Goal: Transaction & Acquisition: Book appointment/travel/reservation

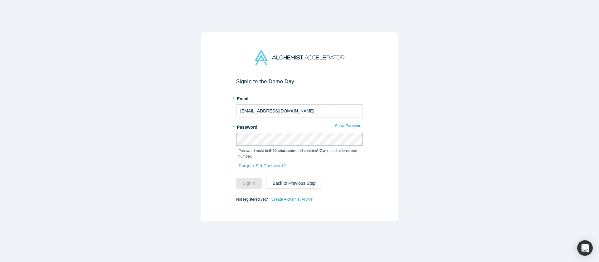
click at [0, 262] on com-1password-button at bounding box center [0, 262] width 0 height 0
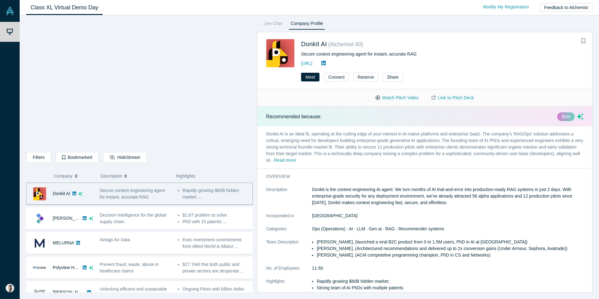
click at [157, 198] on div "Secure context engineering agent for instant, accurate RAG" at bounding box center [135, 193] width 71 height 13
click at [312, 79] on button "Meet" at bounding box center [310, 77] width 18 height 9
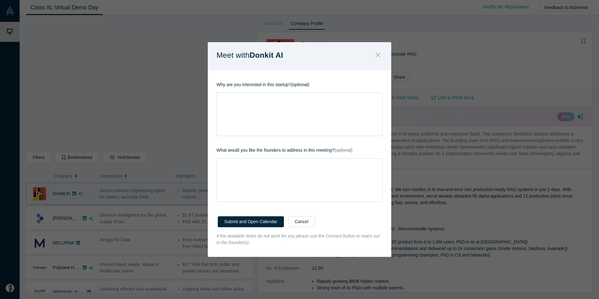
click at [377, 54] on icon "Close" at bounding box center [378, 54] width 4 height 7
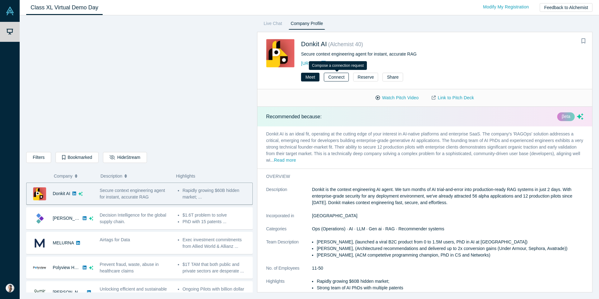
click at [333, 74] on button "Connect" at bounding box center [336, 77] width 25 height 9
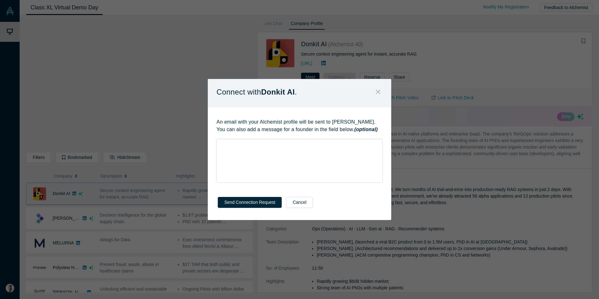
click at [379, 90] on icon "Close" at bounding box center [378, 92] width 4 height 4
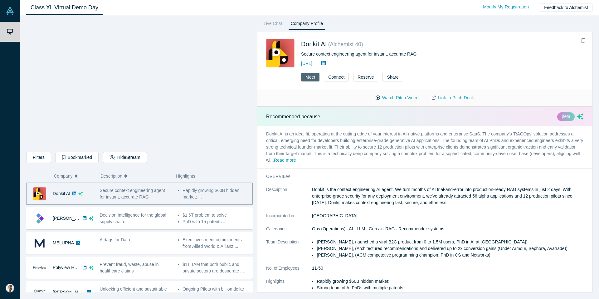
click at [312, 78] on button "Meet" at bounding box center [310, 77] width 18 height 9
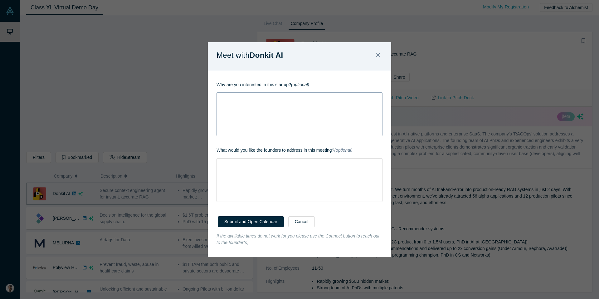
click at [290, 111] on div "rdw-wrapper" at bounding box center [300, 114] width 166 height 44
click at [269, 175] on div "rdw-wrapper" at bounding box center [300, 180] width 166 height 44
click at [379, 57] on icon "Close" at bounding box center [378, 54] width 4 height 7
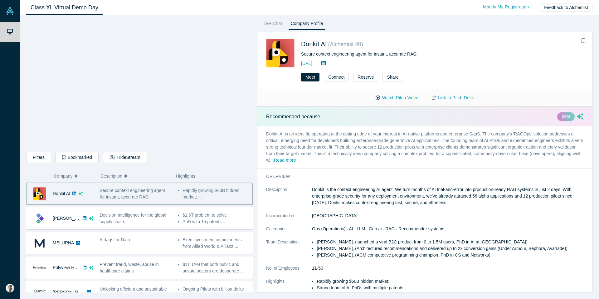
scroll to position [5, 0]
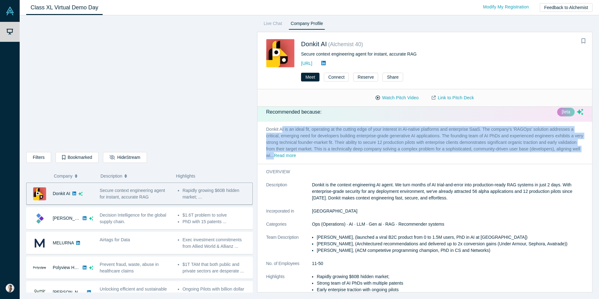
drag, startPoint x: 283, startPoint y: 128, endPoint x: 352, endPoint y: 153, distance: 73.8
click at [352, 153] on p "Donkit AI is an ideal fit, operating at the cutting edge of your interest in AI…" at bounding box center [424, 143] width 335 height 42
click at [296, 154] on button "Read more" at bounding box center [285, 155] width 22 height 7
click at [351, 144] on p "Donkit AI is an ideal fit, operating at the cutting edge of your interest in AI…" at bounding box center [424, 143] width 335 height 42
drag, startPoint x: 346, startPoint y: 155, endPoint x: 265, endPoint y: 124, distance: 86.9
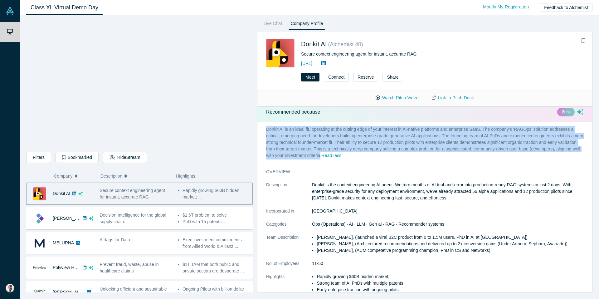
click at [265, 124] on p "Donkit AI is an ideal fit, operating at the cutting edge of your interest in AI…" at bounding box center [424, 143] width 335 height 42
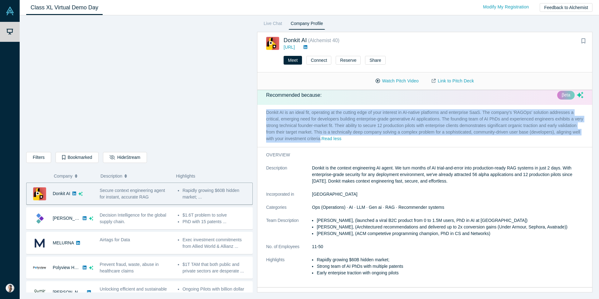
scroll to position [51, 0]
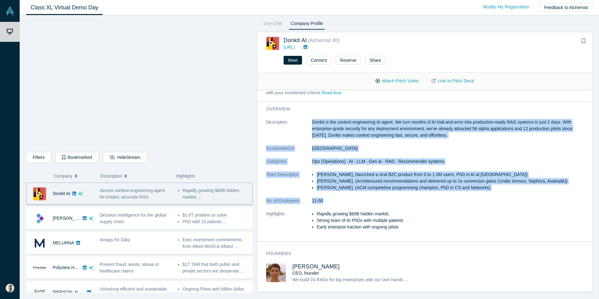
drag, startPoint x: 312, startPoint y: 120, endPoint x: 377, endPoint y: 203, distance: 104.7
click at [377, 203] on dl "Description Donkit is the context engineering AI agent. We turn months of AI tr…" at bounding box center [424, 178] width 317 height 118
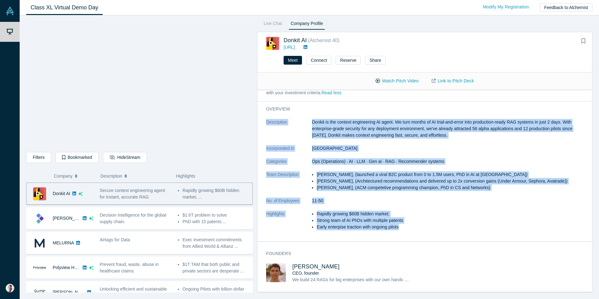
drag, startPoint x: 404, startPoint y: 230, endPoint x: 307, endPoint y: 117, distance: 148.9
click at [307, 117] on div "overview Description Donkit is the context engineering AI agent. We turn months…" at bounding box center [424, 171] width 335 height 140
click at [504, 119] on p "Donkit is the context engineering AI agent. We turn months of AI trial-and-erro…" at bounding box center [447, 129] width 271 height 20
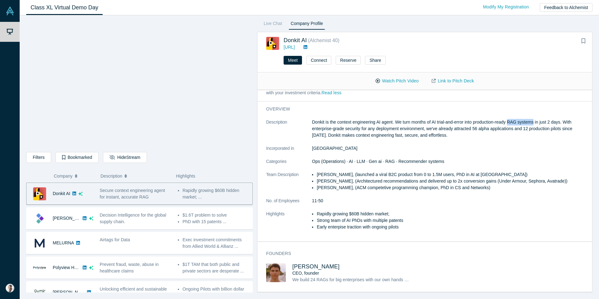
drag, startPoint x: 511, startPoint y: 123, endPoint x: 537, endPoint y: 124, distance: 26.3
click at [537, 124] on p "Donkit is the context engineering AI agent. We turn months of AI trial-and-erro…" at bounding box center [447, 129] width 271 height 20
copy p "RAG systems"
click at [351, 173] on li "[PERSON_NAME], (launched a viral B2C product from 0 to 1.5M users, PhD in AI at…" at bounding box center [450, 174] width 267 height 7
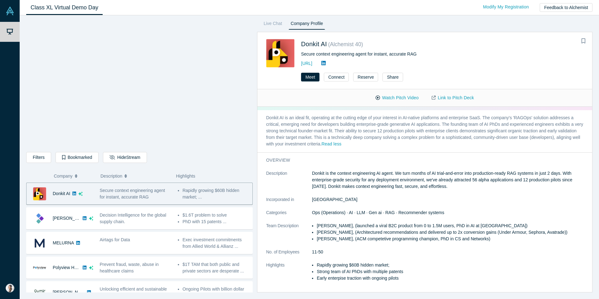
scroll to position [0, 0]
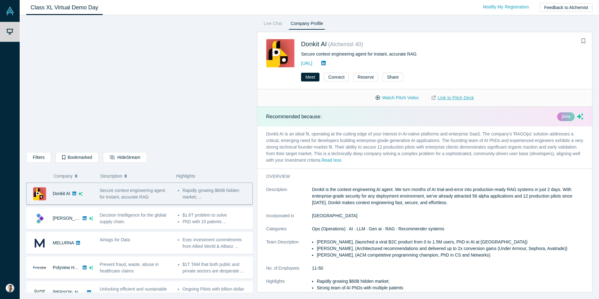
click at [455, 96] on link "Link to Pitch Deck" at bounding box center [452, 97] width 55 height 11
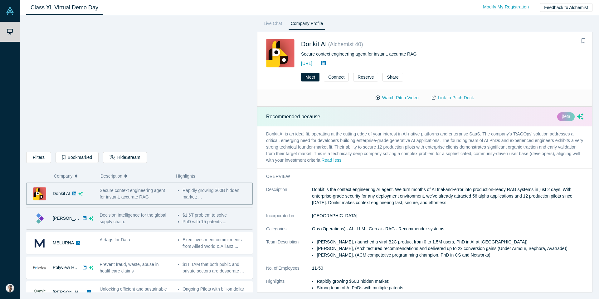
click at [132, 220] on div "Decision Intelligence for the global supply chain." at bounding box center [135, 218] width 71 height 13
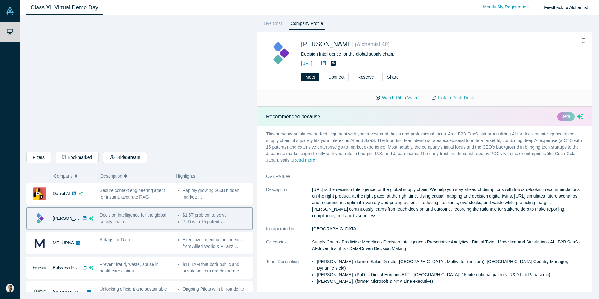
click at [442, 96] on link "Link to Pitch Deck" at bounding box center [452, 97] width 55 height 11
click at [315, 157] on button "Read more" at bounding box center [304, 160] width 22 height 7
click at [569, 115] on div "βeta" at bounding box center [565, 116] width 17 height 9
click at [569, 116] on div "βeta" at bounding box center [565, 116] width 17 height 9
drag, startPoint x: 267, startPoint y: 132, endPoint x: 312, endPoint y: 137, distance: 45.2
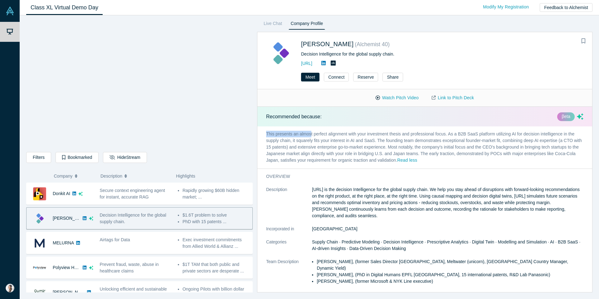
click at [312, 137] on p "This presents an almost perfect alignment with your investment thesis and profe…" at bounding box center [424, 147] width 335 height 42
click at [311, 141] on p "This presents an almost perfect alignment with your investment thesis and profe…" at bounding box center [424, 147] width 335 height 42
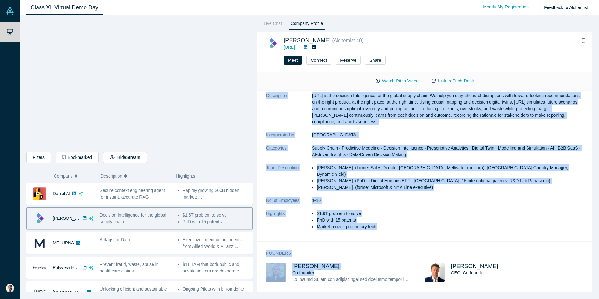
scroll to position [98, 0]
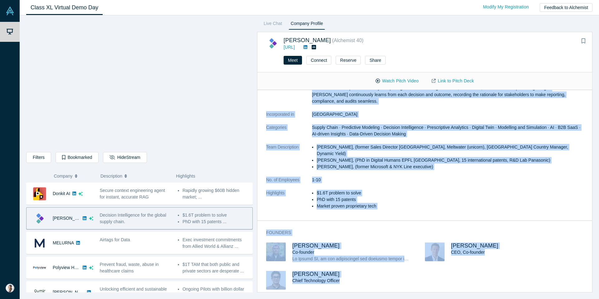
drag, startPoint x: 265, startPoint y: 133, endPoint x: 406, endPoint y: 286, distance: 207.6
click at [406, 262] on div "Recommended because: βeta This presents an almost perfect alignment with your i…" at bounding box center [424, 191] width 335 height 202
copy div "This presents an almost perfect alignment with your investment thesis and profe…"
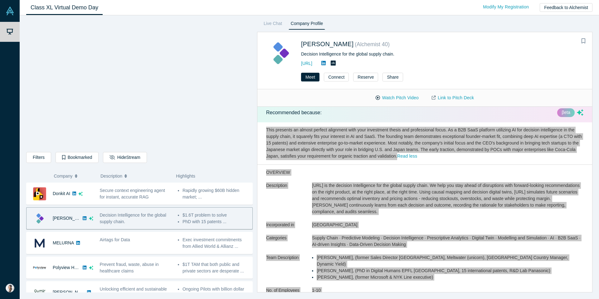
scroll to position [3, 0]
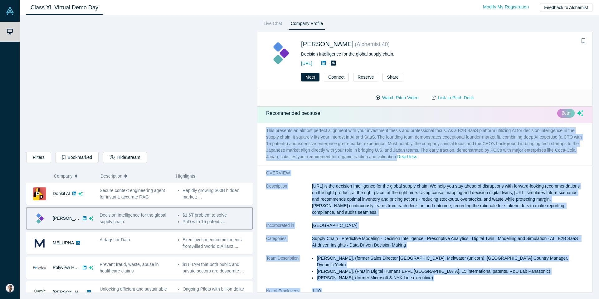
click at [326, 142] on p "This presents an almost perfect alignment with your investment thesis and profe…" at bounding box center [424, 144] width 335 height 42
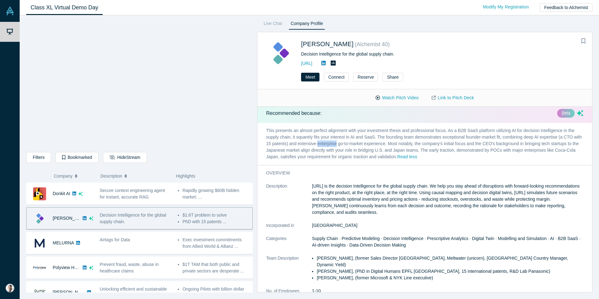
click at [326, 142] on p "This presents an almost perfect alignment with your investment thesis and profe…" at bounding box center [424, 144] width 335 height 42
drag, startPoint x: 296, startPoint y: 43, endPoint x: 396, endPoint y: 63, distance: 101.7
click at [396, 63] on div "[PERSON_NAME] ( Alchemist 40 ) Decision Intelligence for the global supply chai…" at bounding box center [388, 53] width 245 height 28
copy div "[PERSON_NAME] ( Alchemist 40 ) Decision Intelligence for the global supply chai…"
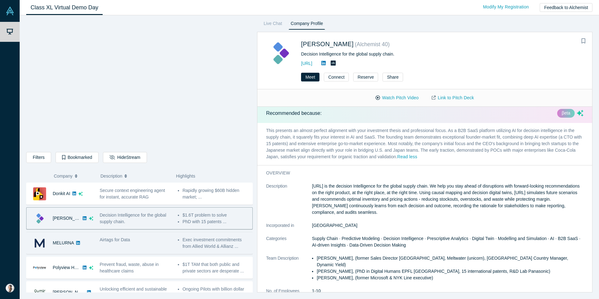
click at [108, 245] on div "Airtags for Data" at bounding box center [135, 243] width 78 height 20
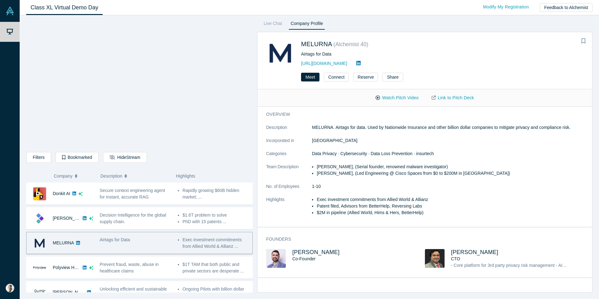
drag, startPoint x: 298, startPoint y: 43, endPoint x: 382, endPoint y: 67, distance: 87.3
click at [382, 67] on div "MELURNA ( Alchemist 40 ) Airtags for Data [URL][DOMAIN_NAME]" at bounding box center [388, 53] width 245 height 28
copy div "MELURNA ( Alchemist 40 ) Airtags for Data [URL][DOMAIN_NAME]"
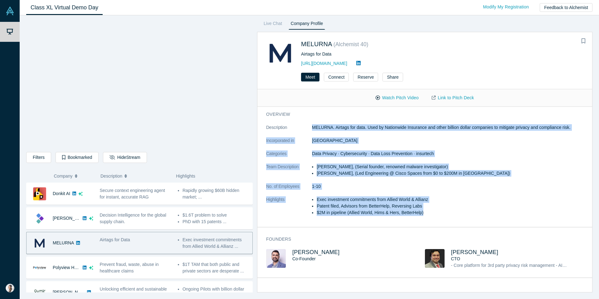
drag, startPoint x: 310, startPoint y: 128, endPoint x: 428, endPoint y: 215, distance: 146.4
click at [428, 215] on dl "Description MELURNA. Airtags for data. Used by Nationwide Insurance and other b…" at bounding box center [424, 173] width 317 height 98
click at [428, 215] on li "$2M in pipeline (Allied World, Hims & Hers, BetterHelp)" at bounding box center [450, 212] width 267 height 7
drag, startPoint x: 433, startPoint y: 215, endPoint x: 260, endPoint y: 112, distance: 201.2
click at [260, 112] on div "overview Description MELURNA. Airtags for data. Used by Nationwide Insurance an…" at bounding box center [424, 167] width 335 height 120
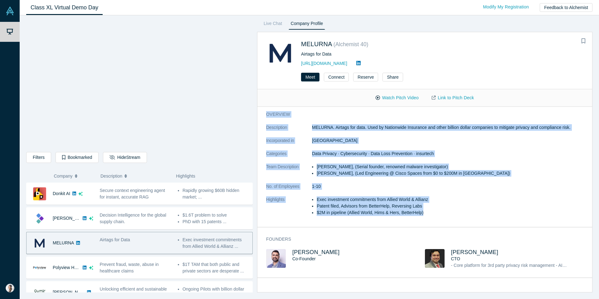
copy div "overview Description MELURNA. Airtags for data. Used by Nationwide Insurance an…"
click at [464, 96] on link "Link to Pitch Deck" at bounding box center [452, 97] width 55 height 11
click at [0, 0] on div "Demo Day My Account My Profile Log Out Class XL Virtual Demo Day Livestream sta…" at bounding box center [299, 149] width 599 height 299
click at [354, 136] on dl "Description MELURNA. Airtags for data. Used by Nationwide Insurance and other b…" at bounding box center [424, 173] width 317 height 98
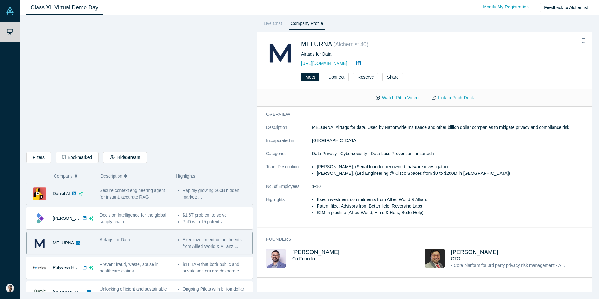
scroll to position [61, 0]
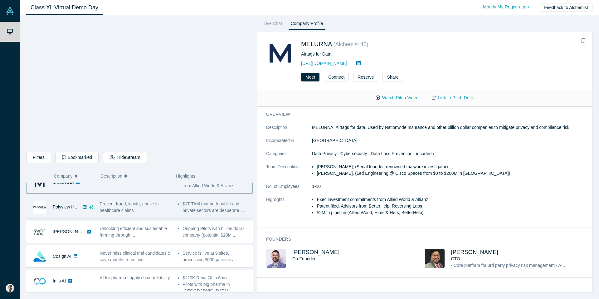
click at [149, 212] on div "Prevent fraud, waste, abuse in healthcare claims" at bounding box center [135, 207] width 71 height 13
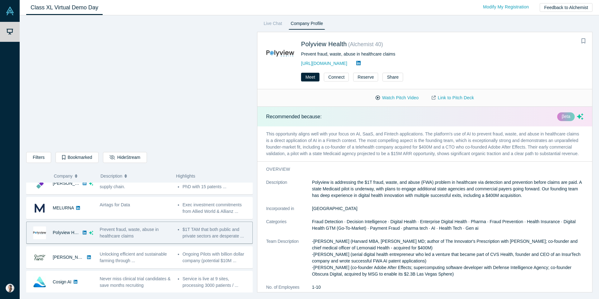
scroll to position [44, 0]
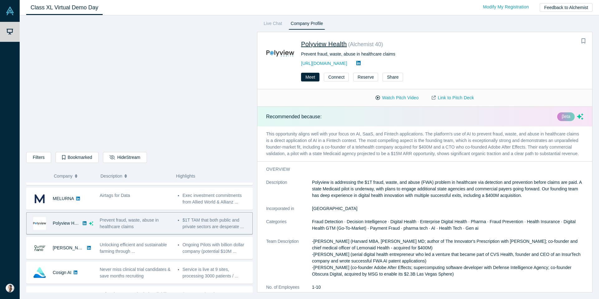
drag, startPoint x: 304, startPoint y: 42, endPoint x: 385, endPoint y: 63, distance: 84.2
drag, startPoint x: 359, startPoint y: 64, endPoint x: 299, endPoint y: 38, distance: 65.4
click at [299, 38] on div "Polyview Health ( Alchemist 40 ) Prevent fraud, waste, abuse in healthcare clai…" at bounding box center [424, 49] width 335 height 35
copy div "Polyview Health ( Alchemist 40 ) Prevent fraud, waste, abuse in healthcare clai…"
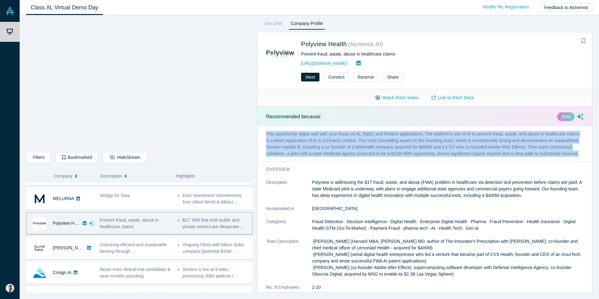
drag, startPoint x: 265, startPoint y: 131, endPoint x: 302, endPoint y: 159, distance: 46.3
click at [302, 159] on p "This opportunity aligns well with your focus on AI, SaaS, and Fintech applicati…" at bounding box center [424, 143] width 335 height 35
copy p "This opportunity aligns well with your focus on AI, SaaS, and Fintech applicati…"
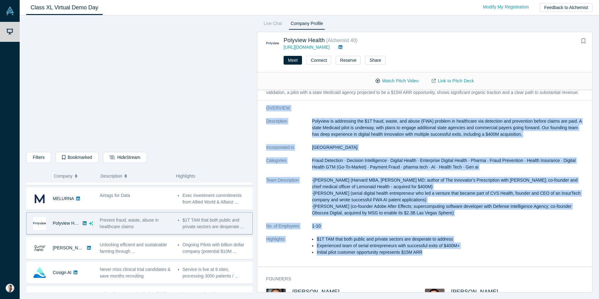
drag, startPoint x: 265, startPoint y: 114, endPoint x: 440, endPoint y: 268, distance: 233.6
click at [440, 262] on div "overview Description Polyview is addressing the $1T fraud, waste, and abuse (FW…" at bounding box center [424, 183] width 335 height 166
copy div "loremips Dolorsitame Consecte ad elitseddoe tem $3I utlab, etdol, mag aliqu (EN…"
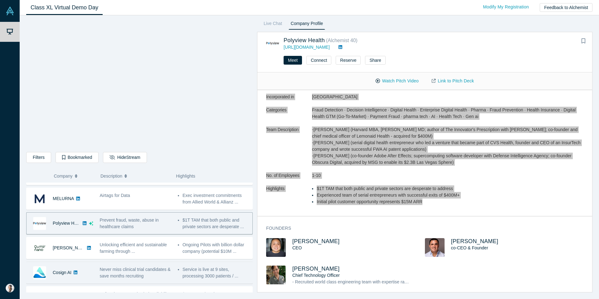
scroll to position [104, 0]
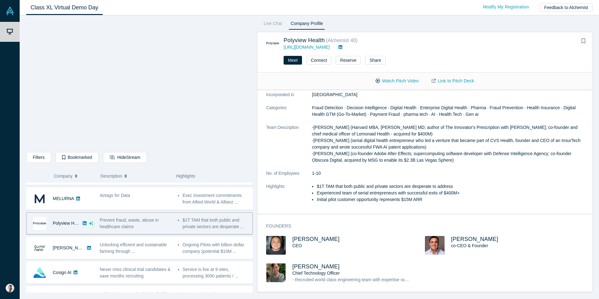
click at [315, 232] on div "Founders [PERSON_NAME] CEO [PERSON_NAME] co-CEO & Founder [PERSON_NAME] Chief T…" at bounding box center [424, 254] width 335 height 73
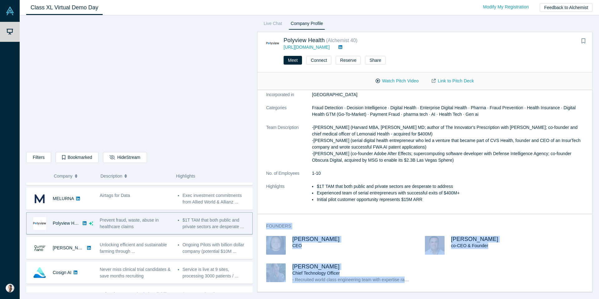
drag, startPoint x: 266, startPoint y: 225, endPoint x: 438, endPoint y: 282, distance: 181.1
click at [438, 262] on div "Founders [PERSON_NAME] CEO [PERSON_NAME] co-CEO & Founder [PERSON_NAME] Chief T…" at bounding box center [424, 254] width 335 height 73
copy div "Founders [PERSON_NAME] CEO [PERSON_NAME] co-CEO & Founder [PERSON_NAME] Chief T…"
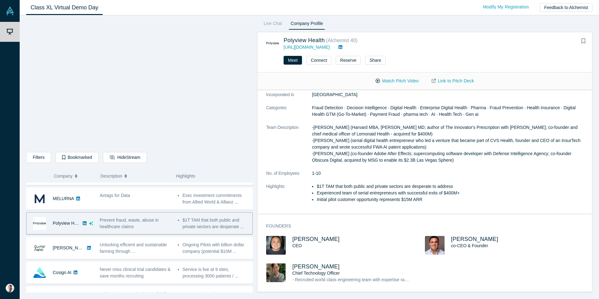
click at [455, 79] on link "Link to Pitch Deck" at bounding box center [452, 81] width 55 height 11
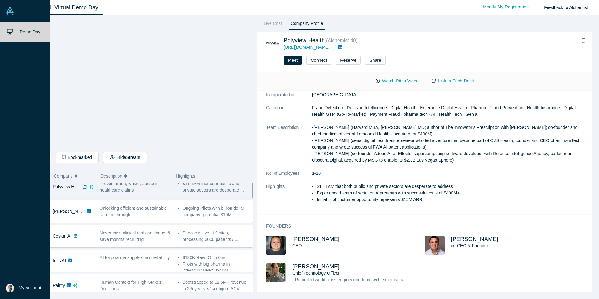
scroll to position [90, 0]
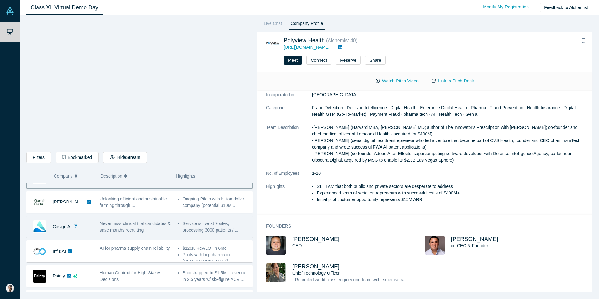
click at [110, 222] on span "Never miss clinical trial candidates & save months recruiting" at bounding box center [135, 227] width 71 height 12
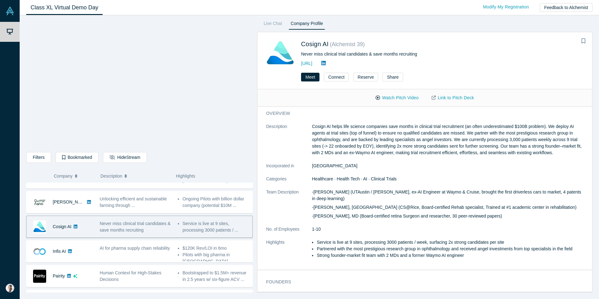
scroll to position [0, 0]
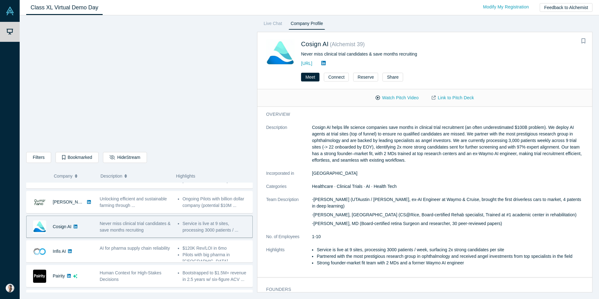
click at [543, 76] on div "Meet Connect Reserve Share" at bounding box center [424, 80] width 335 height 20
click at [398, 1] on div "Class XL Virtual Demo Day Livestream starts in 0-1 days 0-1 hr 0-50 min Modify …" at bounding box center [309, 7] width 579 height 15
click at [514, 98] on div "Watch Pitch Video Link to Pitch Deck" at bounding box center [424, 97] width 335 height 17
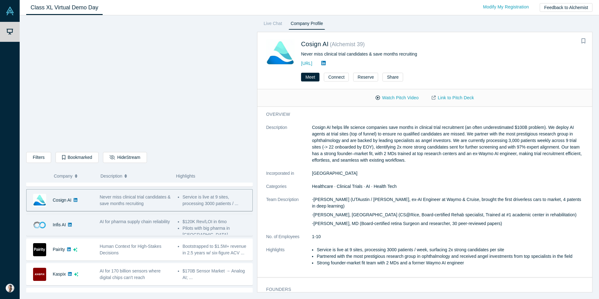
scroll to position [100, 0]
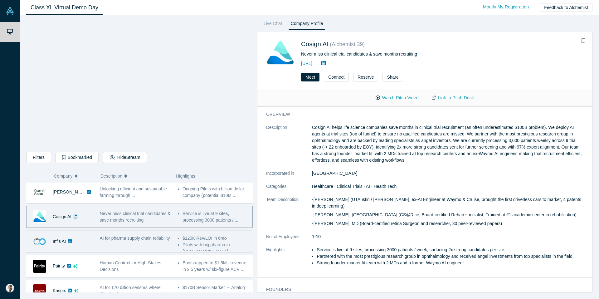
click at [134, 245] on div "AI for pharma supply chain reliability" at bounding box center [135, 241] width 78 height 20
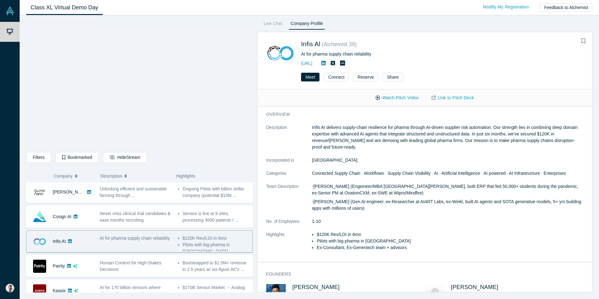
scroll to position [149, 0]
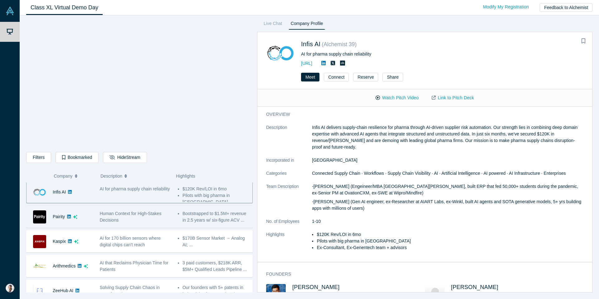
click at [145, 217] on div "Human Context for High-Stakes Decisions" at bounding box center [135, 216] width 71 height 13
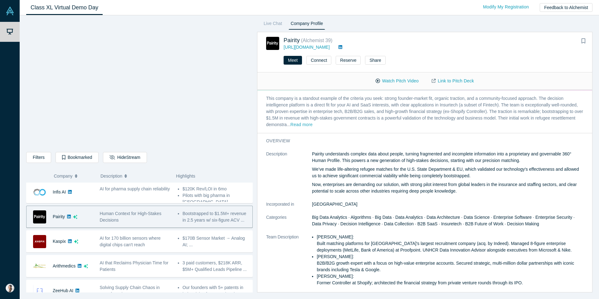
scroll to position [19, 0]
click at [313, 123] on button "Read more" at bounding box center [301, 124] width 22 height 7
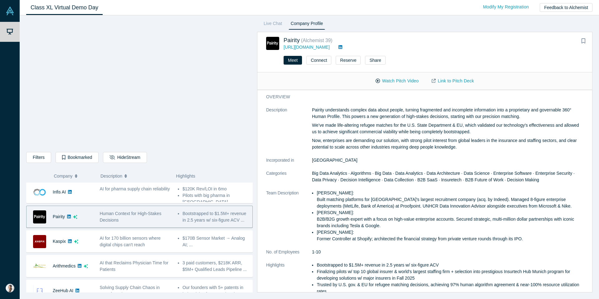
scroll to position [4, 0]
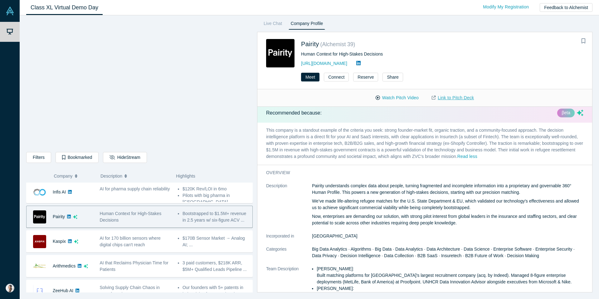
click at [452, 98] on link "Link to Pitch Deck" at bounding box center [452, 97] width 55 height 11
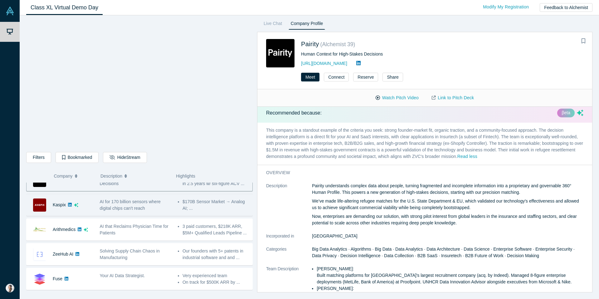
scroll to position [183, 0]
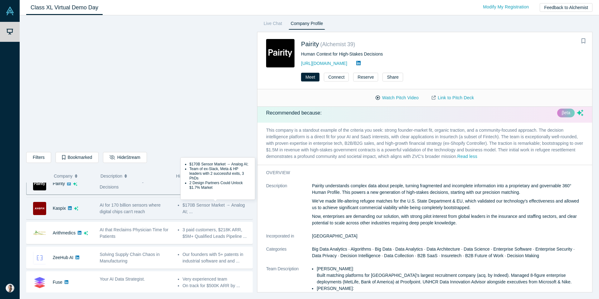
click at [193, 214] on li "$170B Sensor Market → Analog AI; ..." at bounding box center [216, 208] width 67 height 13
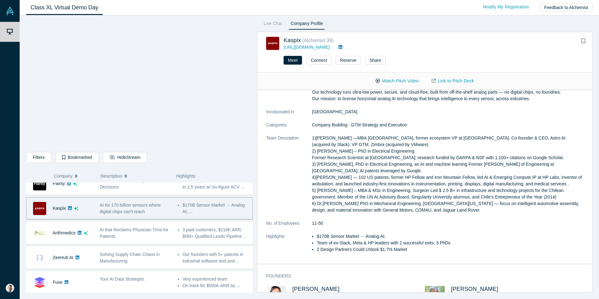
scroll to position [0, 0]
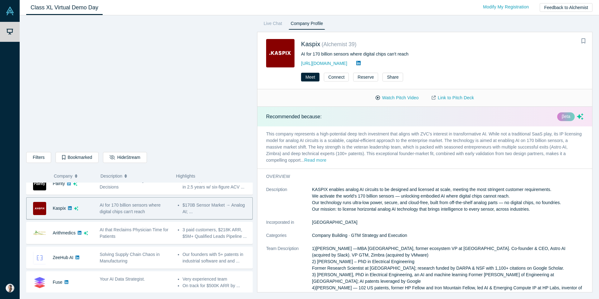
click at [325, 159] on button "Read more" at bounding box center [315, 160] width 22 height 7
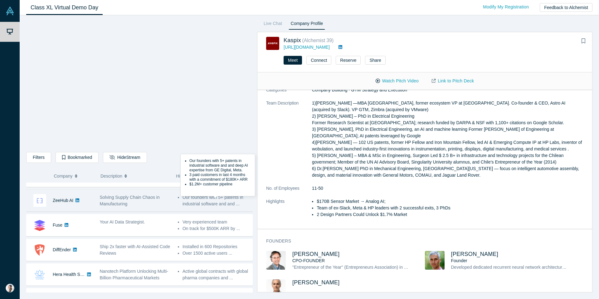
scroll to position [203, 0]
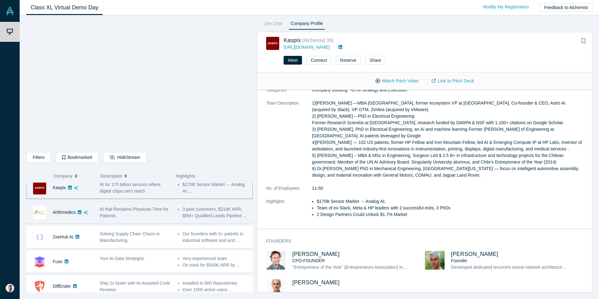
click at [166, 212] on div "AI that Reclaims Physician Time for Patients" at bounding box center [135, 212] width 71 height 13
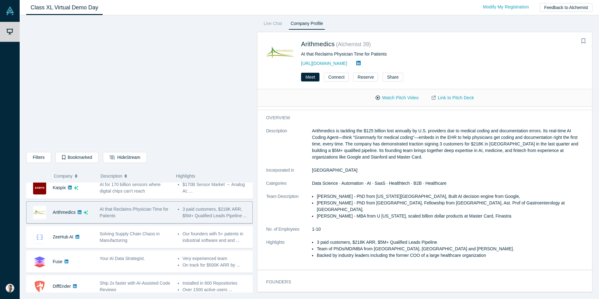
scroll to position [0, 0]
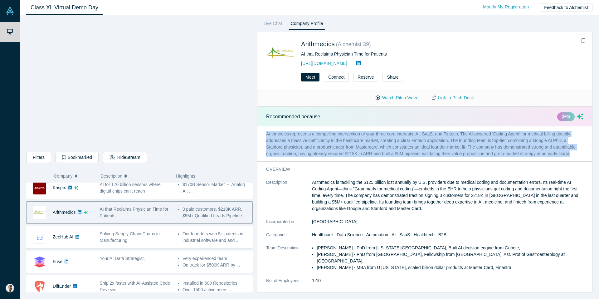
drag, startPoint x: 266, startPoint y: 134, endPoint x: 284, endPoint y: 161, distance: 32.4
click at [284, 161] on div "Recommended because: [PERSON_NAME] represents a compelling intersection of your…" at bounding box center [424, 199] width 335 height 185
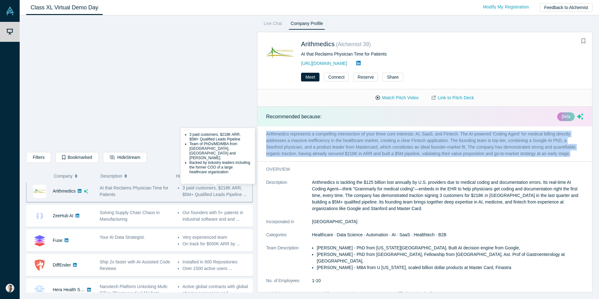
scroll to position [227, 0]
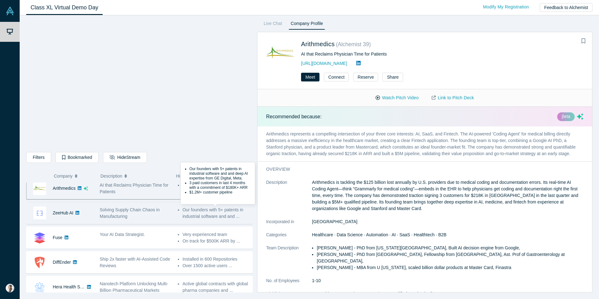
click at [182, 219] on ul "Our founders with 5+ patents in industrial software and and ..." at bounding box center [213, 213] width 71 height 13
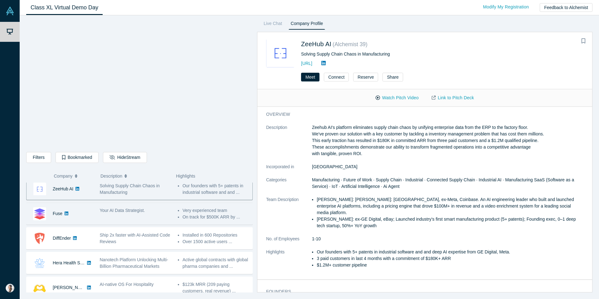
scroll to position [260, 0]
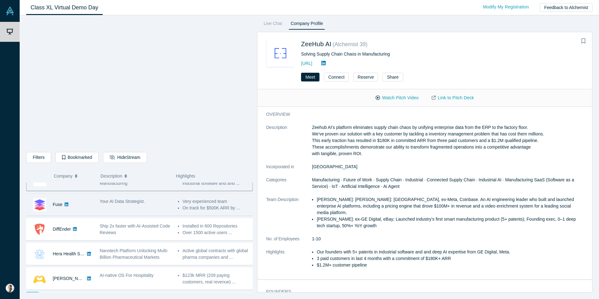
click at [149, 209] on div "Your AI Data Strategist." at bounding box center [135, 205] width 78 height 20
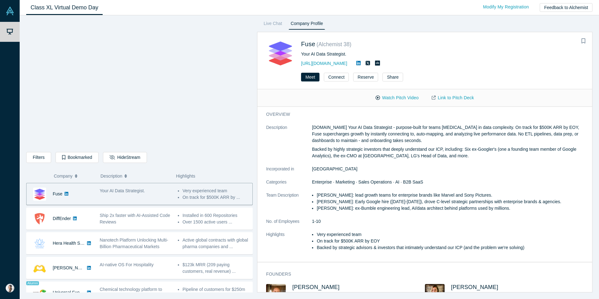
scroll to position [272, 0]
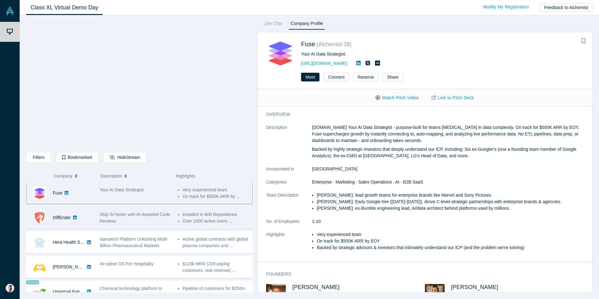
click at [151, 217] on div "Ship 2x faster with AI-Assisted Code Reviews" at bounding box center [135, 217] width 71 height 13
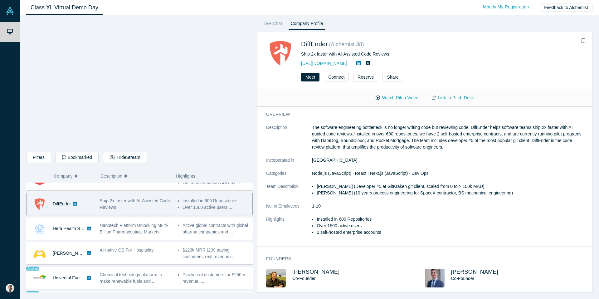
scroll to position [287, 0]
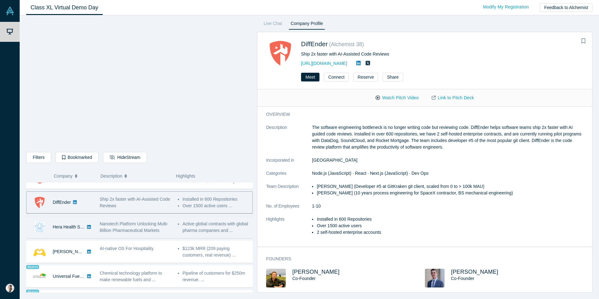
click at [151, 226] on span "Nanotech Platform Unlocking Multi-Billion Pharmaceutical Markets" at bounding box center [134, 227] width 68 height 12
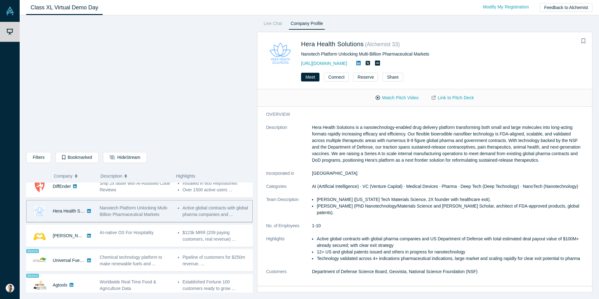
scroll to position [307, 0]
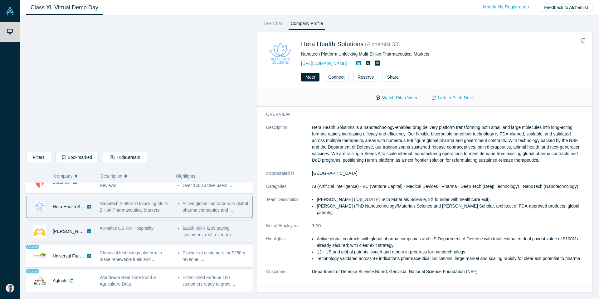
click at [152, 230] on span "AI-native OS For Hospitality" at bounding box center [127, 228] width 54 height 5
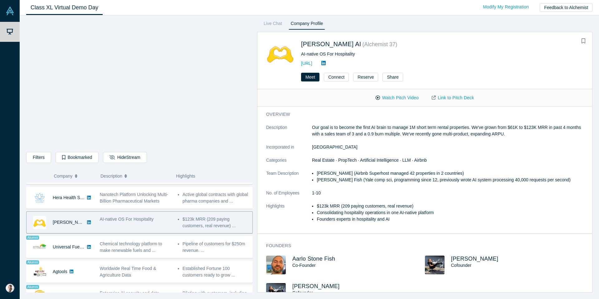
scroll to position [320, 0]
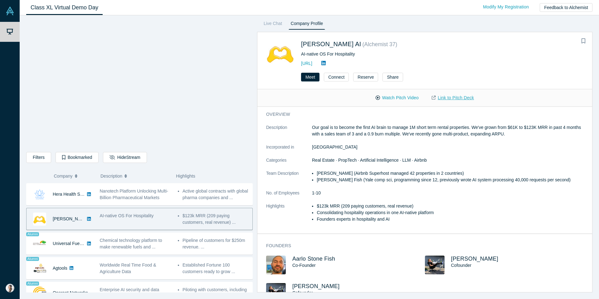
click at [443, 96] on link "Link to Pitch Deck" at bounding box center [452, 97] width 55 height 11
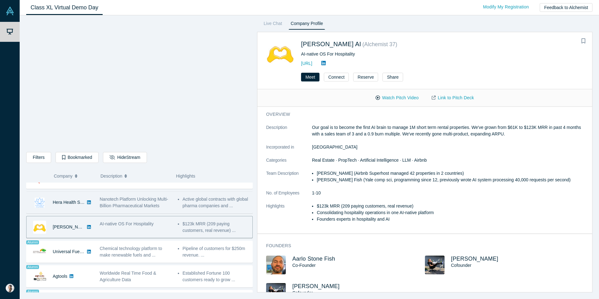
click at [145, 212] on div "Nanotech Platform Unlocking Multi-Billion Pharmaceutical Markets" at bounding box center [135, 202] width 78 height 20
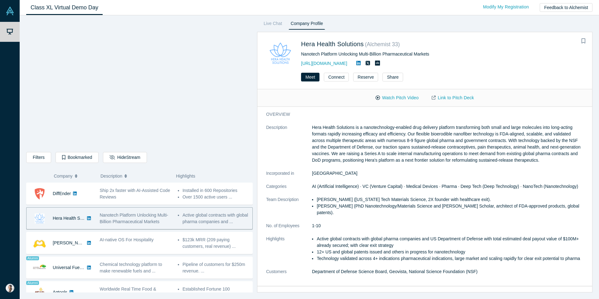
scroll to position [293, 0]
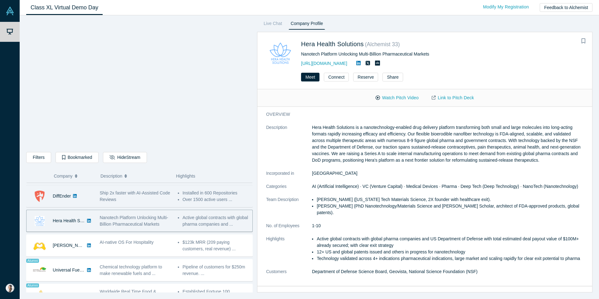
click at [144, 202] on div "Ship 2x faster with AI-Assisted Code Reviews" at bounding box center [135, 196] width 71 height 13
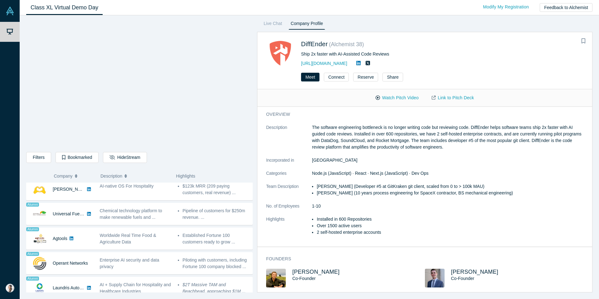
scroll to position [353, 0]
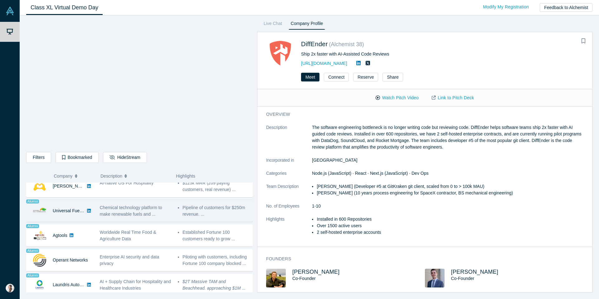
click at [146, 207] on span "Chemical technology platform to make renewable fuels and ..." at bounding box center [131, 211] width 62 height 12
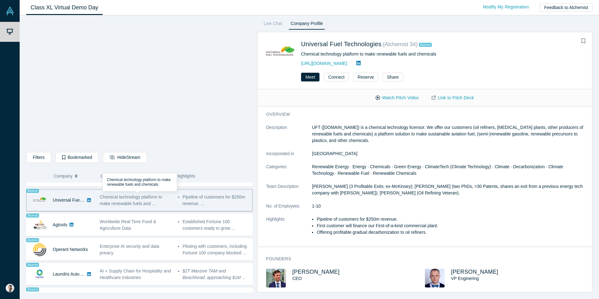
scroll to position [364, 0]
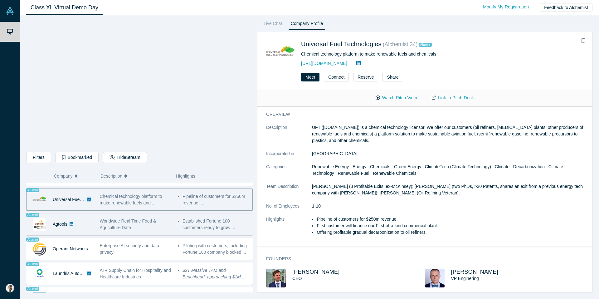
click at [149, 226] on div "Worldwide Real Time Food & Agriculture Data" at bounding box center [135, 224] width 71 height 13
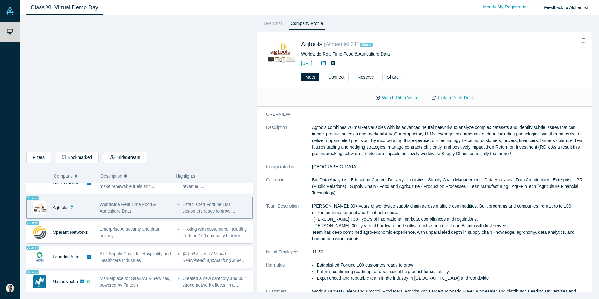
scroll to position [381, 0]
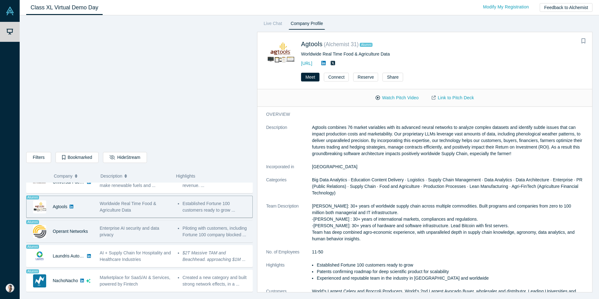
click at [152, 232] on div "Enterprise AI security and data privacy" at bounding box center [135, 231] width 71 height 13
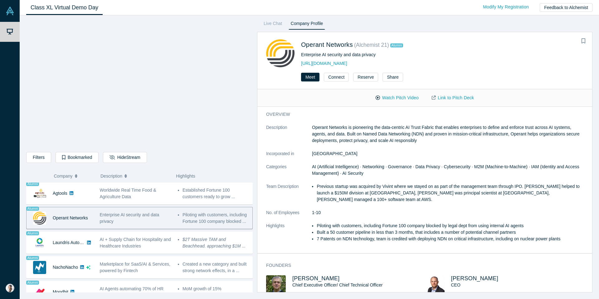
scroll to position [400, 0]
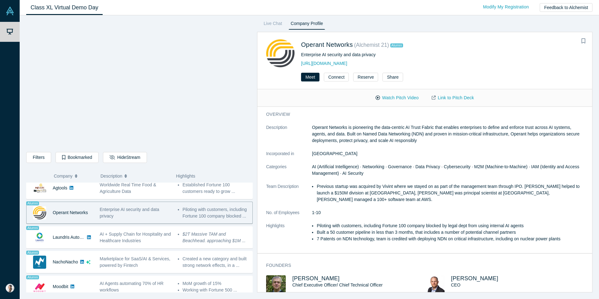
click at [152, 233] on span "AI + Supply Chain for Hospitality and Healthcare Industries" at bounding box center [135, 237] width 71 height 12
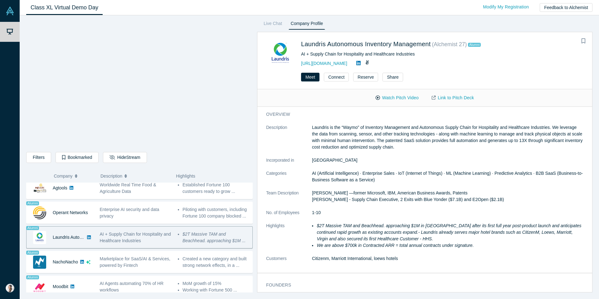
click at [400, 136] on p "Laundris is the “Waymo” of Inventory Management and Autonomous Supply Chain for…" at bounding box center [447, 137] width 271 height 26
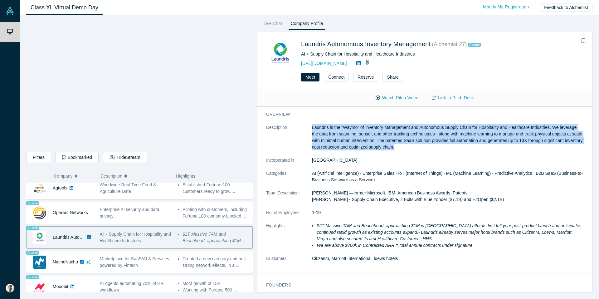
drag, startPoint x: 311, startPoint y: 127, endPoint x: 410, endPoint y: 153, distance: 102.2
click at [410, 153] on dl "Description Laundris is the “Waymo” of Inventory Management and Autonomous Supp…" at bounding box center [424, 196] width 317 height 144
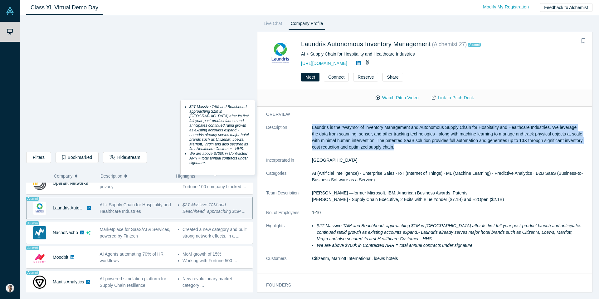
scroll to position [454, 0]
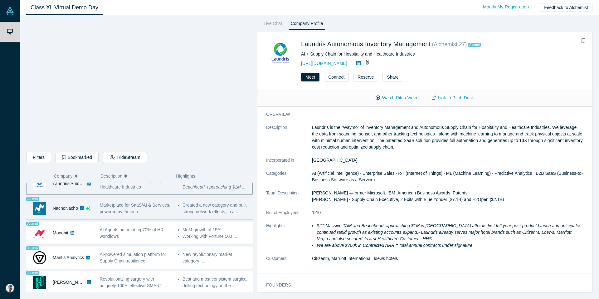
click at [156, 215] on div "Marketplace for SaaS/AI & Services, powered by Fintech" at bounding box center [135, 208] width 71 height 13
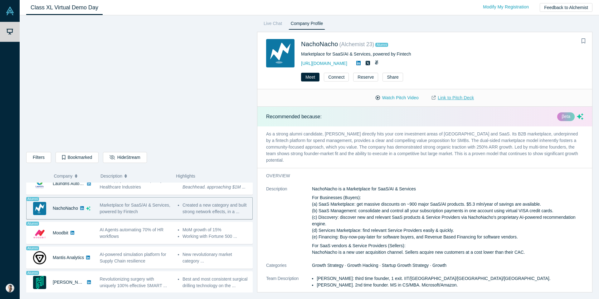
click at [442, 98] on link "Link to Pitch Deck" at bounding box center [452, 97] width 55 height 11
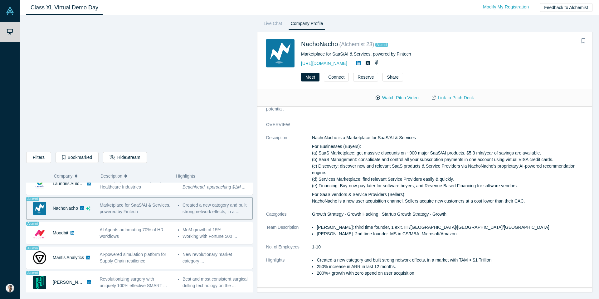
scroll to position [0, 0]
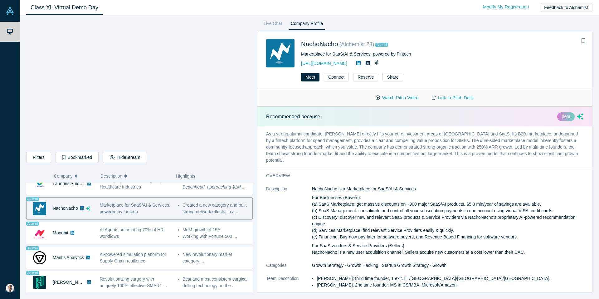
click at [397, 204] on p "For Businesses (Buyers): (a) SaaS Marketplace: get massive discounts on ~900 ma…" at bounding box center [447, 217] width 271 height 46
click at [399, 195] on p "For Businesses (Buyers): (a) SaaS Marketplace: get massive discounts on ~900 ma…" at bounding box center [447, 217] width 271 height 46
click at [433, 1] on div "Class XL Virtual Demo Day Livestream starts in 0-1 days 0-1 hr 0-56 min Modify …" at bounding box center [309, 7] width 579 height 15
click at [416, 54] on div "Marketplace for SaaS/AI & Services, powered by Fintech" at bounding box center [405, 54] width 208 height 7
drag, startPoint x: 416, startPoint y: 54, endPoint x: 359, endPoint y: 55, distance: 57.1
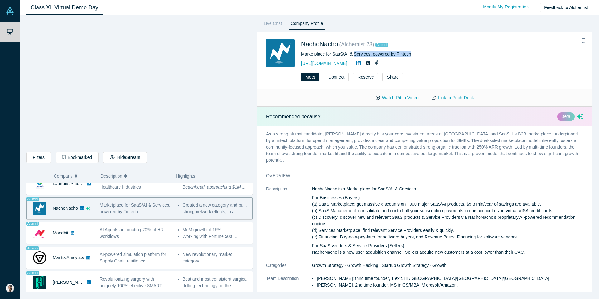
click at [359, 55] on div "Marketplace for SaaS/AI & Services, powered by Fintech" at bounding box center [405, 54] width 208 height 7
click at [361, 64] on icon at bounding box center [358, 63] width 4 height 4
click at [451, 99] on link "Link to Pitch Deck" at bounding box center [452, 97] width 55 height 11
click at [326, 150] on p "As a strong alumni candidate, [PERSON_NAME] directly hits your core investment …" at bounding box center [424, 146] width 335 height 41
click at [301, 44] on link "NachoNacho" at bounding box center [319, 44] width 37 height 7
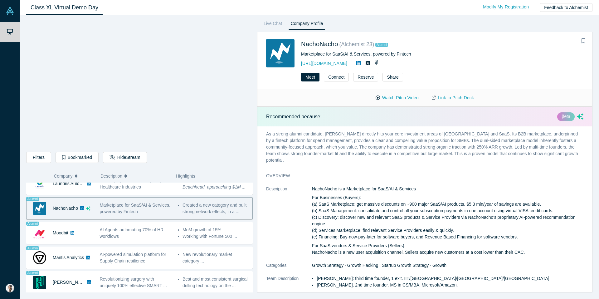
drag, startPoint x: 396, startPoint y: 66, endPoint x: 269, endPoint y: 47, distance: 128.8
click at [269, 47] on div "NachoNacho ( Alchemist 23 ) Alumni Marketplace for SaaS/AI & Services, powered …" at bounding box center [388, 53] width 245 height 28
copy div "NachoNacho ( Alchemist 23 ) Alumni Marketplace for SaaS/AI & Services, powered …"
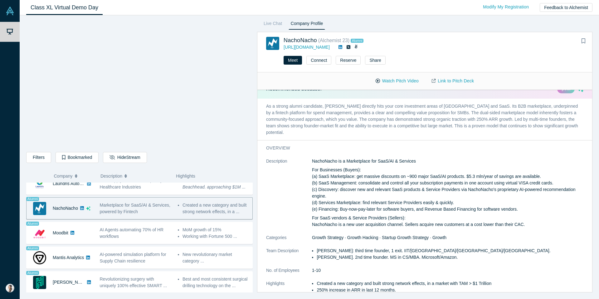
scroll to position [12, 0]
drag, startPoint x: 266, startPoint y: 140, endPoint x: 369, endPoint y: 165, distance: 105.9
click at [369, 165] on div "overview Description NachoNacho is a Marketplace for SaaS/AI & Services For Bus…" at bounding box center [424, 225] width 335 height 170
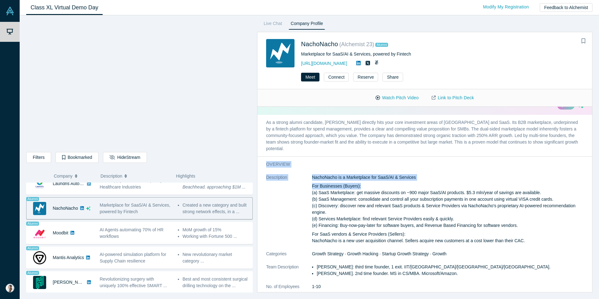
scroll to position [0, 0]
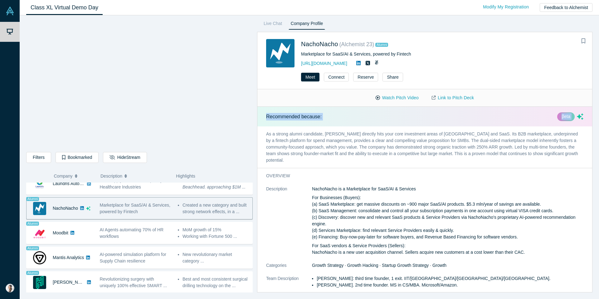
drag, startPoint x: 265, startPoint y: 133, endPoint x: 267, endPoint y: 114, distance: 19.1
click at [267, 116] on section "Recommended because: βeta As a strong alumni candidate, [PERSON_NAME] directly …" at bounding box center [424, 137] width 335 height 61
click at [267, 124] on div "Recommended because: βeta" at bounding box center [424, 117] width 335 height 20
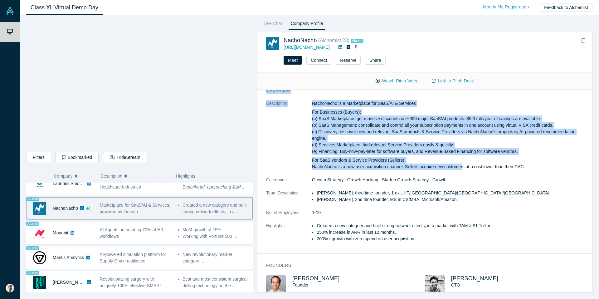
scroll to position [73, 0]
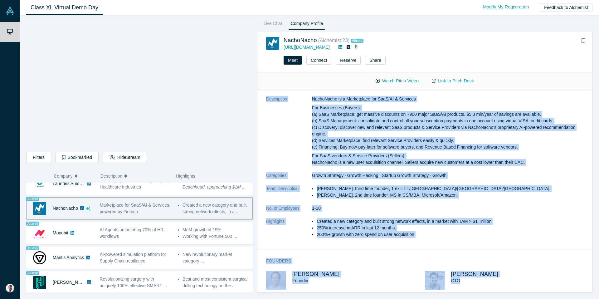
drag, startPoint x: 266, startPoint y: 114, endPoint x: 479, endPoint y: 281, distance: 270.5
click at [479, 262] on div "Recommended because: βeta As a strong alumni candidate, [PERSON_NAME] directly …" at bounding box center [424, 191] width 335 height 202
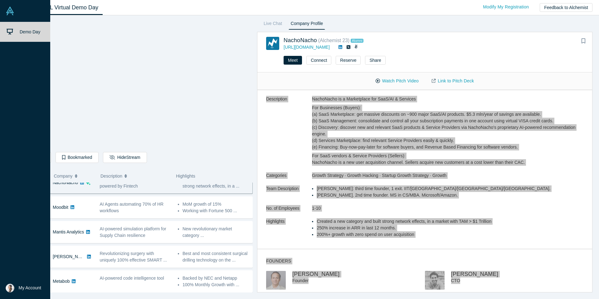
scroll to position [480, 0]
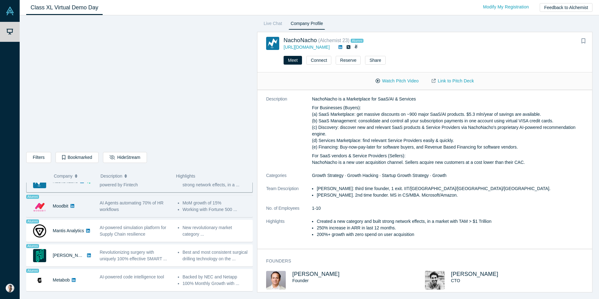
click at [136, 203] on span "AI Agents automating 70% of HR workflows" at bounding box center [132, 206] width 64 height 12
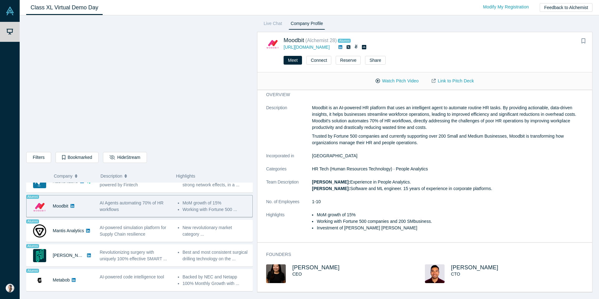
scroll to position [0, 0]
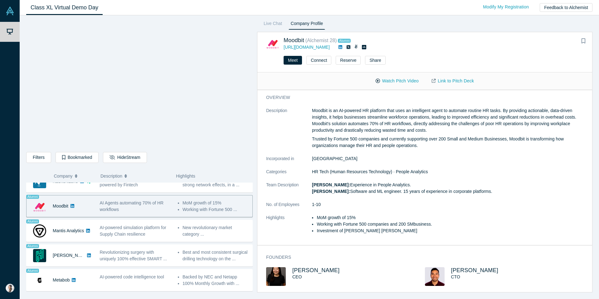
drag, startPoint x: 384, startPoint y: 50, endPoint x: 261, endPoint y: 41, distance: 123.5
click at [261, 41] on div "Moodbit ( Alchemist 28 ) Alumni [URL][DOMAIN_NAME]" at bounding box center [424, 41] width 335 height 18
drag, startPoint x: 312, startPoint y: 110, endPoint x: 384, endPoint y: 209, distance: 122.7
click at [384, 209] on dl "Description Moodbit is an AI-powered HR platform that uses an intelligent agent…" at bounding box center [424, 173] width 317 height 133
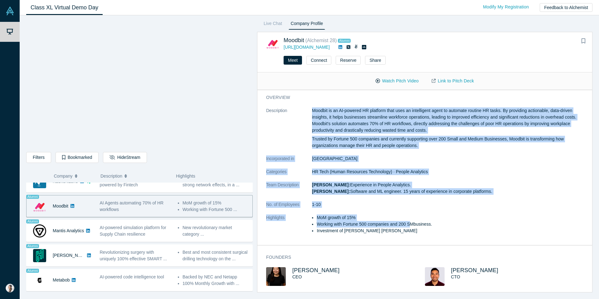
drag, startPoint x: 310, startPoint y: 108, endPoint x: 412, endPoint y: 228, distance: 157.6
click at [412, 228] on dl "Description Moodbit is an AI-powered HR platform that uses an intelligent agent…" at bounding box center [424, 173] width 317 height 133
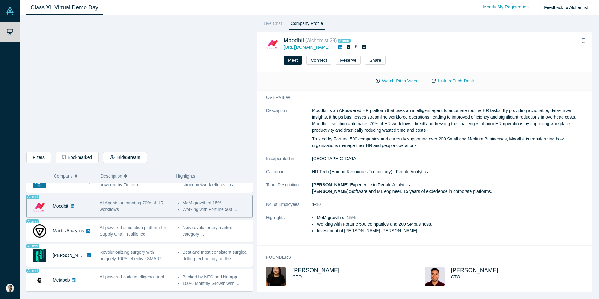
click at [284, 99] on h3 "overview" at bounding box center [420, 97] width 309 height 7
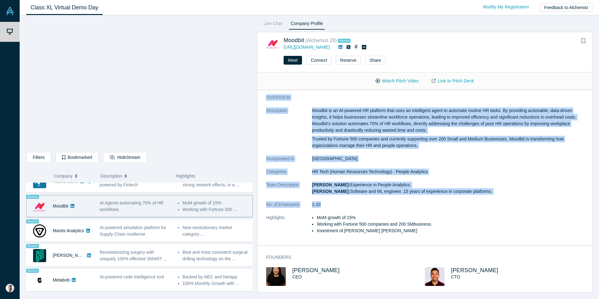
scroll to position [3, 0]
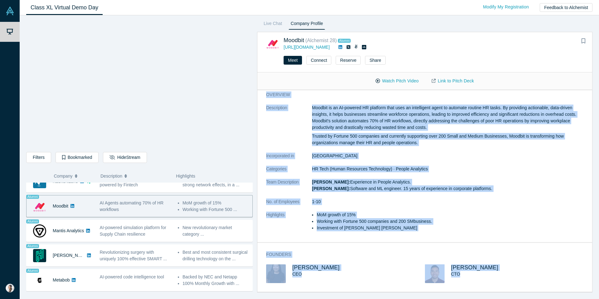
drag, startPoint x: 265, startPoint y: 96, endPoint x: 476, endPoint y: 282, distance: 281.4
click at [476, 262] on div "overview Description Moodbit is an AI-powered HR platform that uses an intellig…" at bounding box center [424, 191] width 335 height 202
click at [452, 82] on link "Link to Pitch Deck" at bounding box center [452, 81] width 55 height 11
click at [402, 81] on button "Watch Pitch Video" at bounding box center [397, 81] width 56 height 11
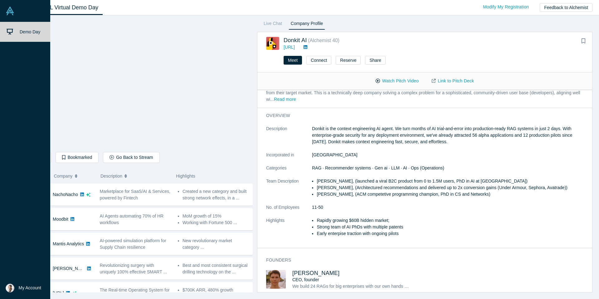
scroll to position [481, 0]
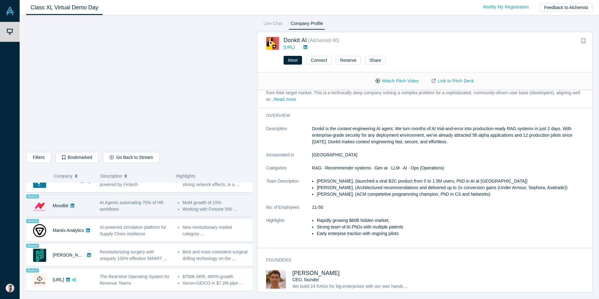
click at [163, 207] on div "AI Agents automating 70% of HR workflows" at bounding box center [135, 205] width 71 height 13
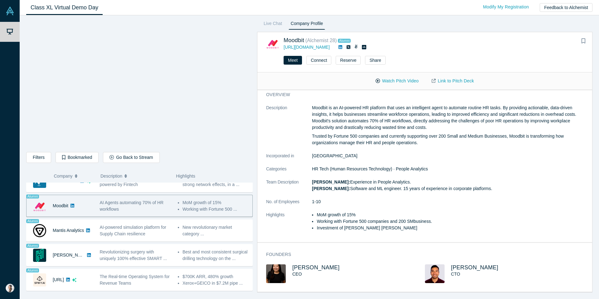
scroll to position [0, 0]
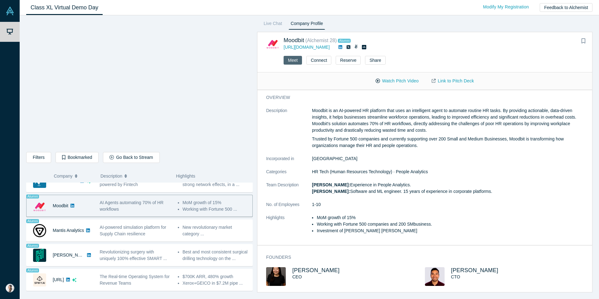
click at [291, 61] on button "Meet" at bounding box center [293, 60] width 18 height 9
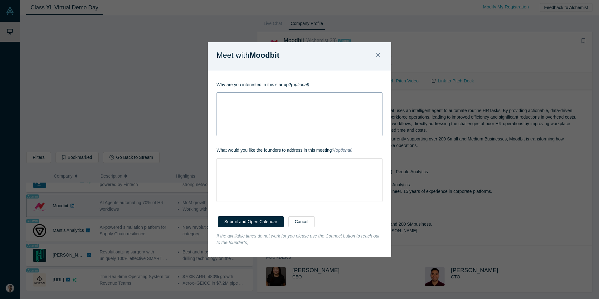
click at [277, 127] on div "rdw-wrapper" at bounding box center [300, 114] width 166 height 44
drag, startPoint x: 216, startPoint y: 84, endPoint x: 291, endPoint y: 85, distance: 75.2
click at [291, 85] on p "Why are you interested in this startup? (optional)" at bounding box center [300, 84] width 166 height 7
drag, startPoint x: 319, startPoint y: 87, endPoint x: 217, endPoint y: 86, distance: 102.3
click at [217, 86] on p "Why are you interested in this startup? (optional)" at bounding box center [300, 84] width 166 height 7
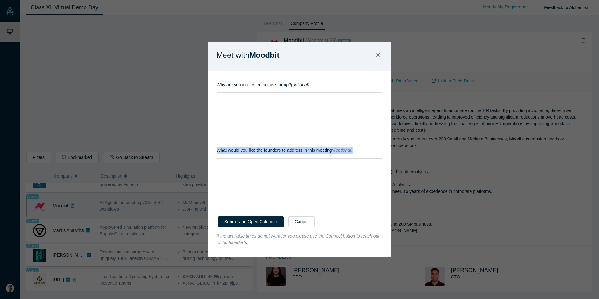
drag, startPoint x: 354, startPoint y: 152, endPoint x: 209, endPoint y: 151, distance: 145.7
click at [209, 151] on div "Why are you interested in this startup? (optional) What would you like the foun…" at bounding box center [299, 140] width 183 height 138
click at [378, 52] on icon "Close" at bounding box center [378, 54] width 4 height 7
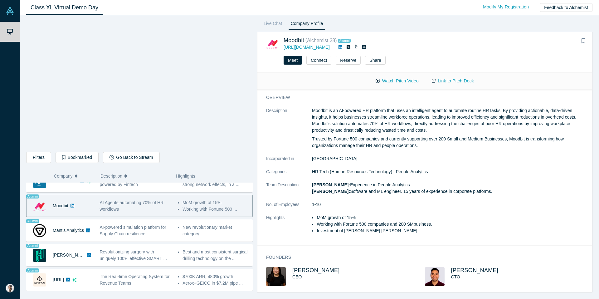
click at [315, 110] on p "Moodbit is an AI-powered HR platform that uses an intelligent agent to automate…" at bounding box center [447, 120] width 271 height 26
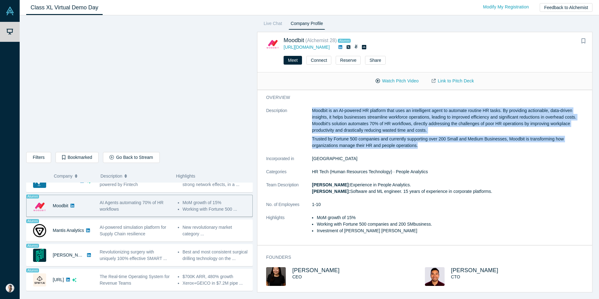
drag, startPoint x: 310, startPoint y: 110, endPoint x: 429, endPoint y: 151, distance: 125.9
click at [429, 151] on dl "Description Moodbit is an AI-powered HR platform that uses an intelligent agent…" at bounding box center [424, 173] width 317 height 133
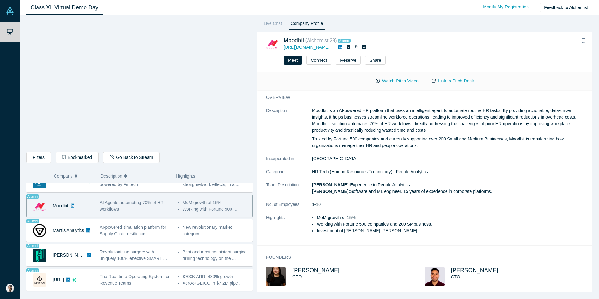
click at [428, 149] on dl "Description Moodbit is an AI-powered HR platform that uses an intelligent agent…" at bounding box center [424, 173] width 317 height 133
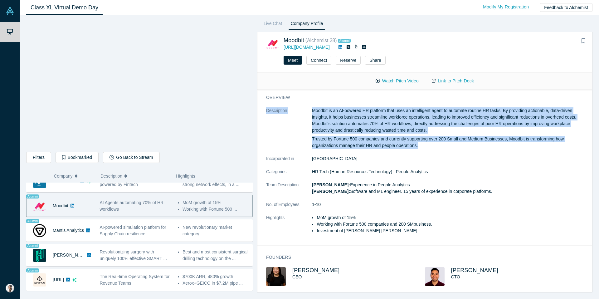
drag, startPoint x: 425, startPoint y: 147, endPoint x: 265, endPoint y: 112, distance: 164.6
click at [265, 112] on div "overview Description Moodbit is an AI-powered HR platform that uses an intellig…" at bounding box center [424, 167] width 335 height 155
click at [299, 58] on button "Meet" at bounding box center [293, 60] width 18 height 9
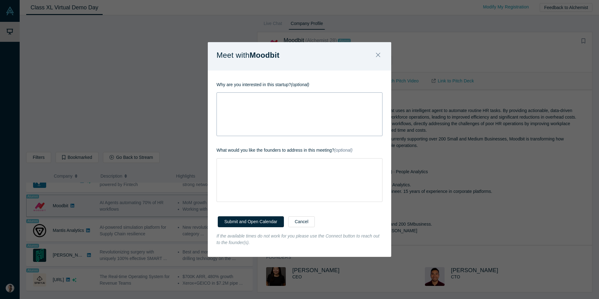
click at [289, 112] on div "rdw-wrapper" at bounding box center [300, 114] width 166 height 44
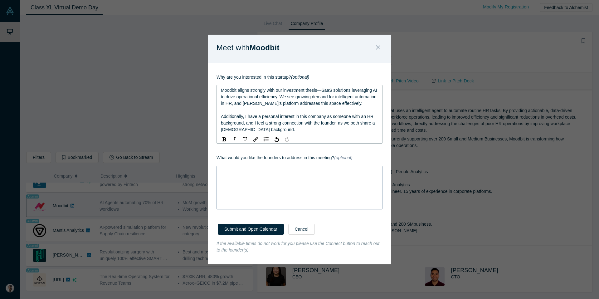
click at [284, 185] on div "rdw-wrapper" at bounding box center [300, 188] width 166 height 44
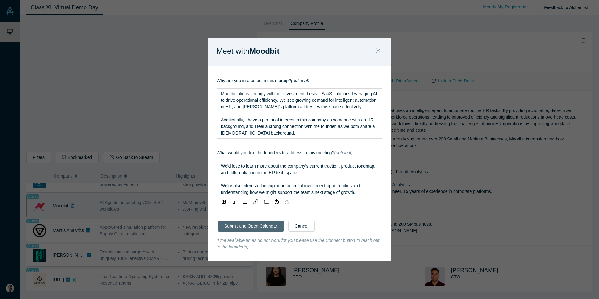
click at [259, 226] on button "Submit and Open Calendar" at bounding box center [251, 226] width 66 height 11
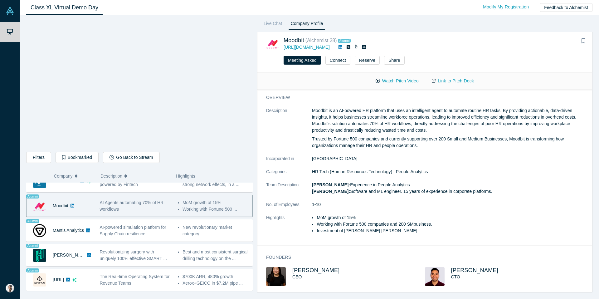
scroll to position [482, 0]
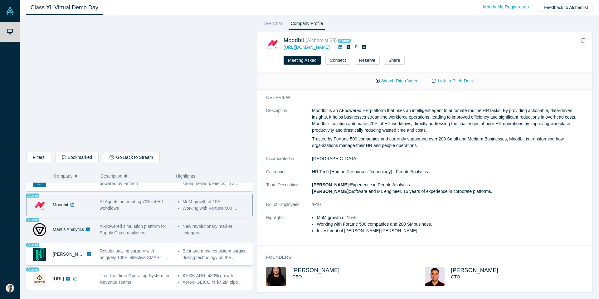
click at [129, 231] on span "AI-powered simulation platform for Supply Chain resilience" at bounding box center [133, 230] width 66 height 12
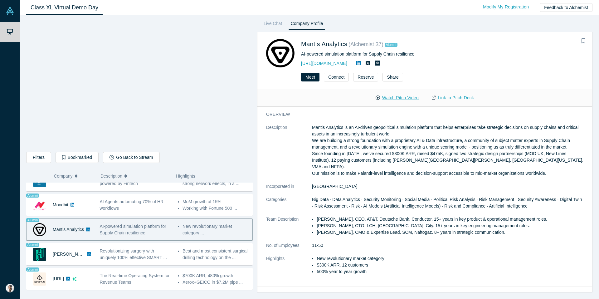
click at [401, 95] on button "Watch Pitch Video" at bounding box center [397, 97] width 56 height 11
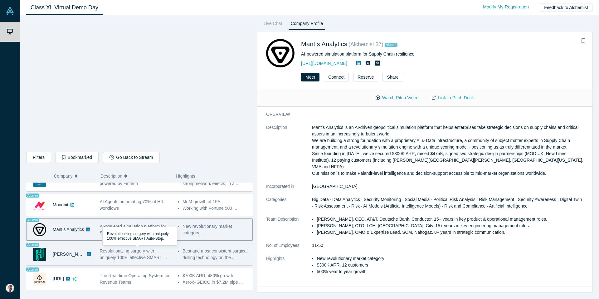
click at [130, 251] on span "Revolutionizing surgery with uniquely 100% effective SMART ..." at bounding box center [133, 254] width 67 height 12
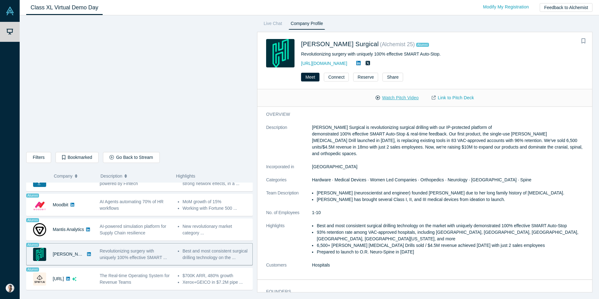
click at [394, 95] on button "Watch Pitch Video" at bounding box center [397, 97] width 56 height 11
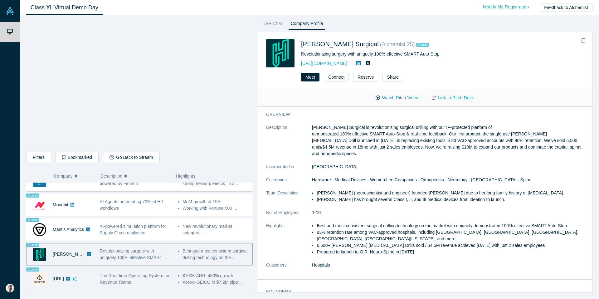
click at [154, 262] on div "The Real-time Operating System for Revenue Teams" at bounding box center [135, 278] width 71 height 13
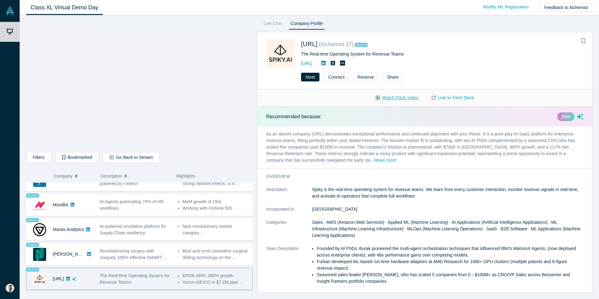
click at [390, 94] on button "Watch Pitch Video" at bounding box center [397, 97] width 56 height 11
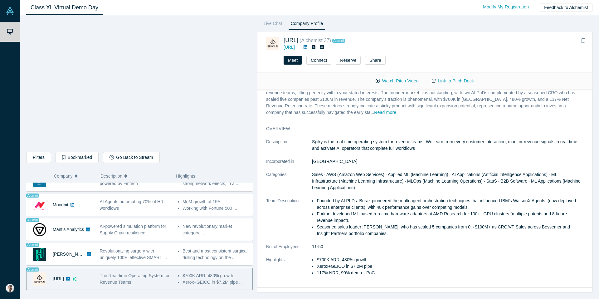
scroll to position [0, 0]
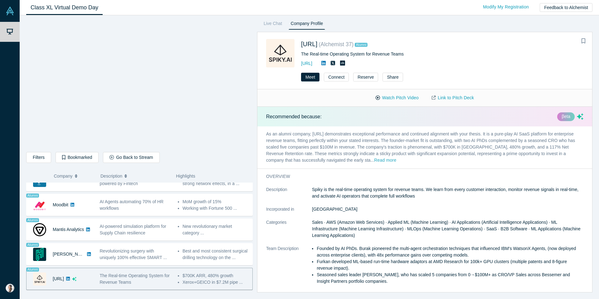
click at [374, 161] on button "Read more" at bounding box center [385, 160] width 22 height 7
click at [446, 159] on button "Read less" at bounding box center [456, 160] width 20 height 7
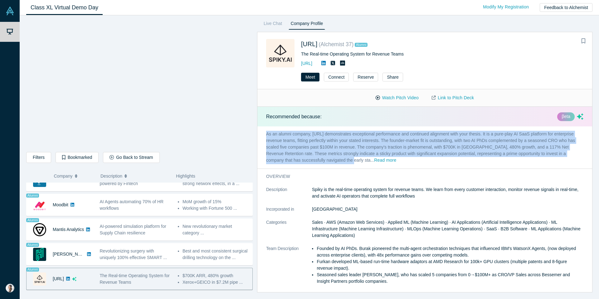
drag, startPoint x: 266, startPoint y: 134, endPoint x: 338, endPoint y: 163, distance: 77.1
click at [338, 163] on p "As an alumni company, [URL] demonstrates exceptional performance and continued …" at bounding box center [424, 147] width 335 height 42
click at [374, 161] on button "Read more" at bounding box center [385, 160] width 22 height 7
drag, startPoint x: 411, startPoint y: 162, endPoint x: 265, endPoint y: 132, distance: 149.0
click at [265, 131] on p "As an alumni company, [URL] demonstrates exceptional performance and continued …" at bounding box center [424, 147] width 335 height 42
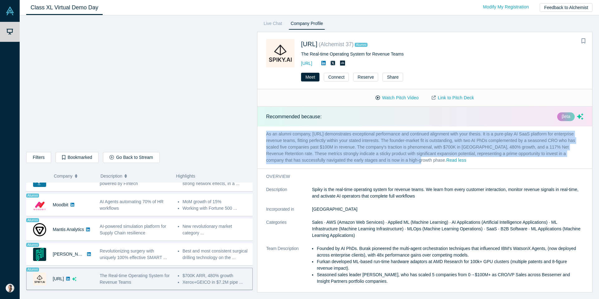
drag, startPoint x: 391, startPoint y: 65, endPoint x: 265, endPoint y: 46, distance: 127.8
click at [265, 46] on div "[URL] ( Alchemist 37 ) Alumni The Real-time Operating System for Revenue Teams …" at bounding box center [424, 49] width 335 height 35
click at [326, 63] on icon at bounding box center [323, 63] width 4 height 5
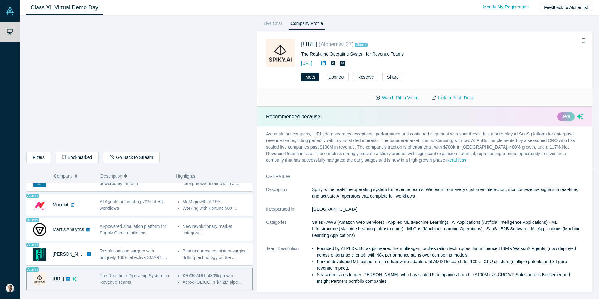
click at [359, 103] on div "Watch Pitch Video Link to Pitch Deck" at bounding box center [424, 97] width 335 height 17
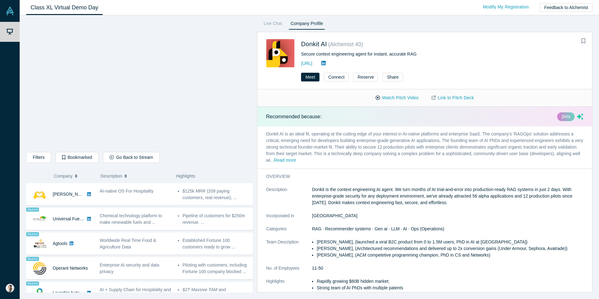
scroll to position [482, 0]
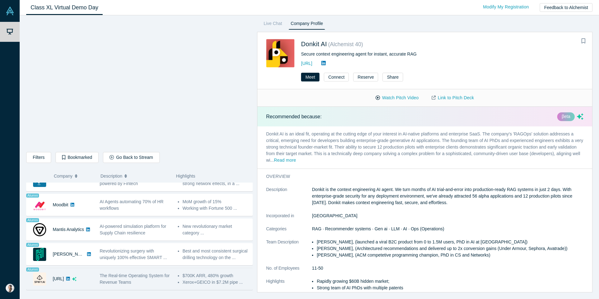
click at [95, 262] on div "Alumni [URL]" at bounding box center [62, 279] width 70 height 22
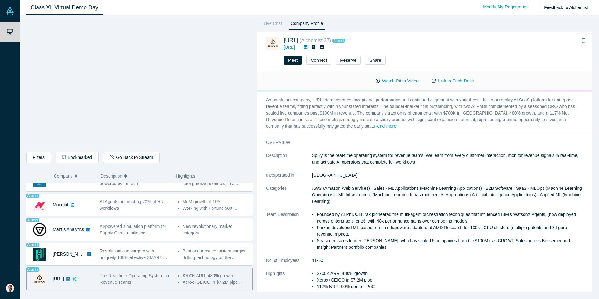
scroll to position [12, 0]
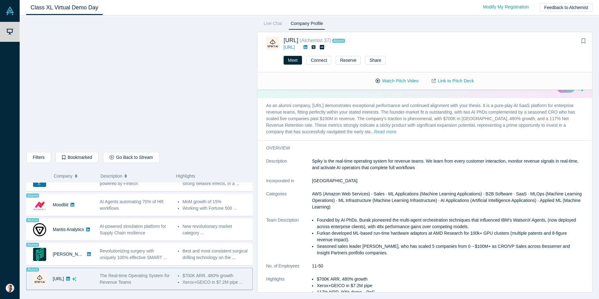
click at [374, 131] on button "Read more" at bounding box center [385, 132] width 22 height 7
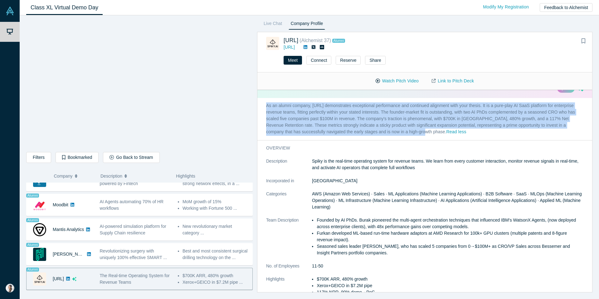
drag, startPoint x: 266, startPoint y: 105, endPoint x: 411, endPoint y: 137, distance: 148.9
click at [411, 137] on p "As an alumni company, [URL] demonstrates exceptional performance and continued …" at bounding box center [424, 119] width 335 height 42
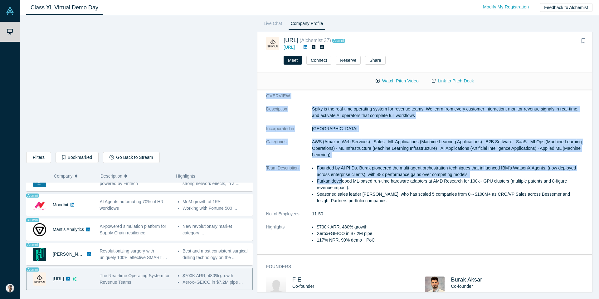
scroll to position [76, 0]
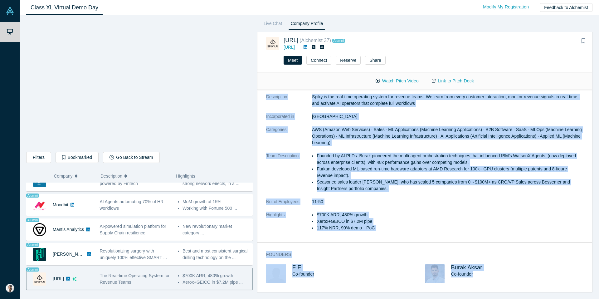
drag, startPoint x: 265, startPoint y: 148, endPoint x: 503, endPoint y: 278, distance: 270.8
click at [503, 262] on div "Recommended because: βeta As an alumni company, [URL] demonstrates exceptional …" at bounding box center [424, 191] width 335 height 202
click at [294, 59] on button "Meet" at bounding box center [293, 60] width 18 height 9
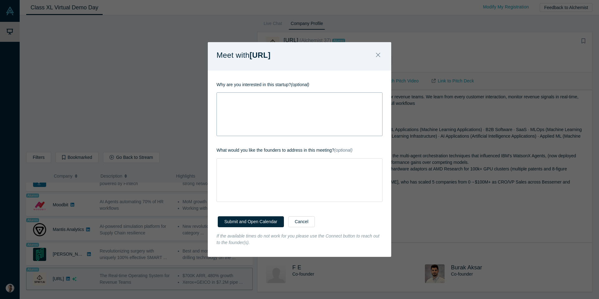
click at [277, 123] on div "rdw-wrapper" at bounding box center [300, 114] width 166 height 44
drag, startPoint x: 254, startPoint y: 56, endPoint x: 297, endPoint y: 56, distance: 43.7
click at [297, 56] on div "Meet with [URL]" at bounding box center [299, 56] width 183 height 28
click at [301, 107] on div "rdw-wrapper" at bounding box center [300, 114] width 166 height 44
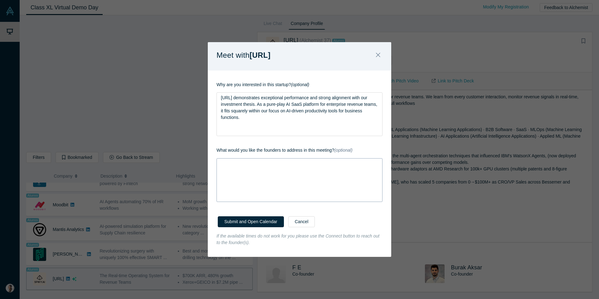
click at [296, 181] on div "rdw-wrapper" at bounding box center [300, 180] width 166 height 44
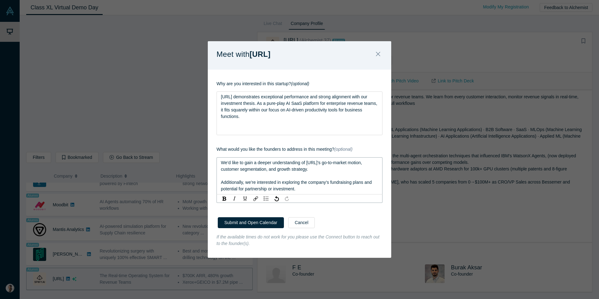
click at [251, 177] on div "rdw-editor" at bounding box center [300, 176] width 158 height 7
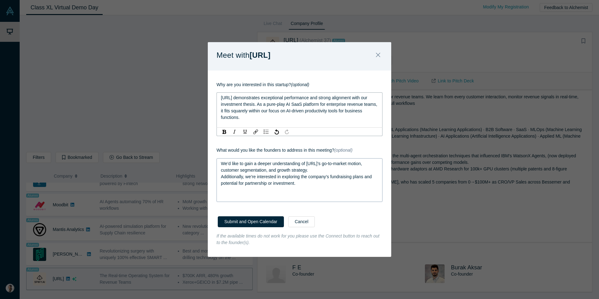
click at [279, 117] on div "[URL] demonstrates exceptional performance and strong alignment with our invest…" at bounding box center [300, 108] width 158 height 26
click at [271, 165] on span "We’d like to gain a deeper understanding of [URL]’s go-to-market motion, custom…" at bounding box center [292, 167] width 142 height 12
click at [251, 222] on button "Submit and Open Calendar" at bounding box center [251, 221] width 66 height 11
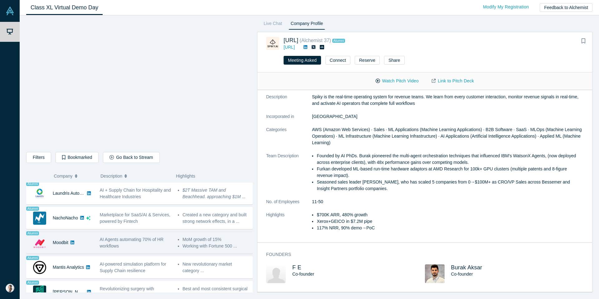
scroll to position [433, 0]
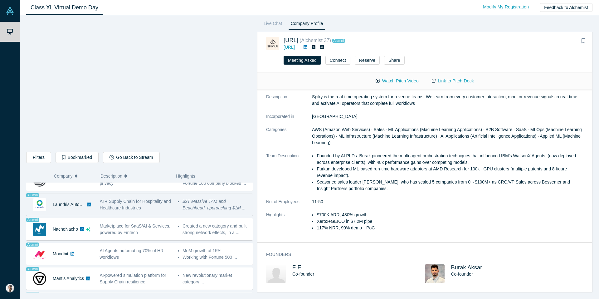
click at [124, 205] on span "AI + Supply Chain for Hospitality and Healthcare Industries" at bounding box center [135, 205] width 71 height 12
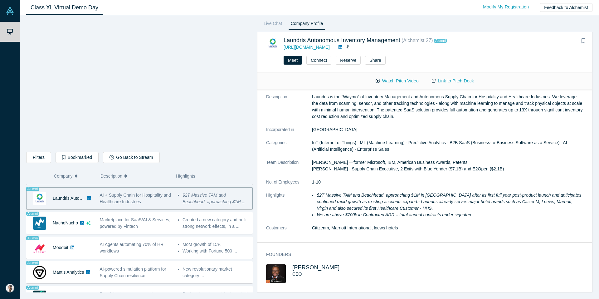
scroll to position [450, 0]
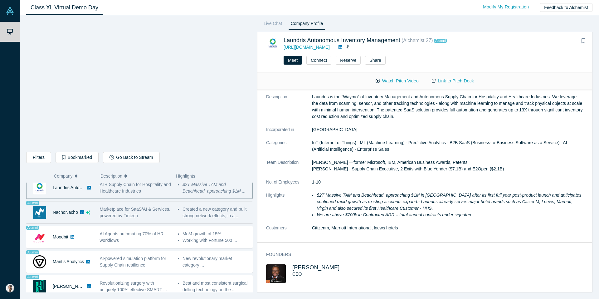
click at [117, 215] on span "Marketplace for SaaS/AI & Services, powered by Fintech" at bounding box center [135, 213] width 71 height 12
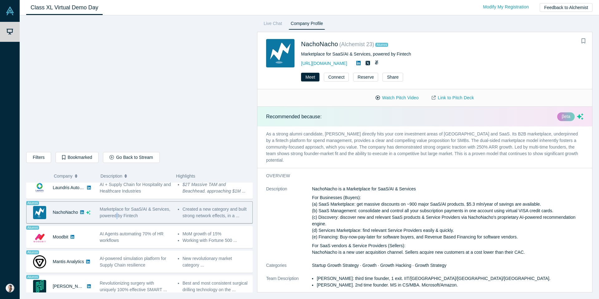
click at [117, 215] on span "Marketplace for SaaS/AI & Services, powered by Fintech" at bounding box center [135, 213] width 71 height 12
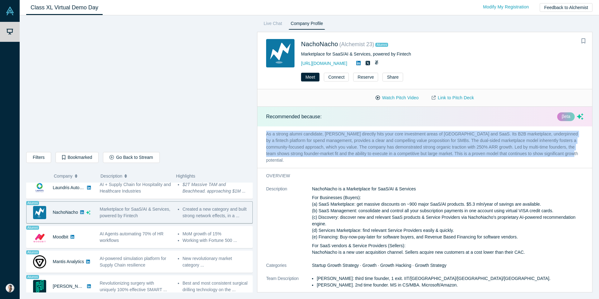
drag, startPoint x: 568, startPoint y: 152, endPoint x: 260, endPoint y: 135, distance: 309.0
click at [260, 135] on p "As a strong alumni candidate, [PERSON_NAME] directly hits your core investment …" at bounding box center [424, 146] width 335 height 41
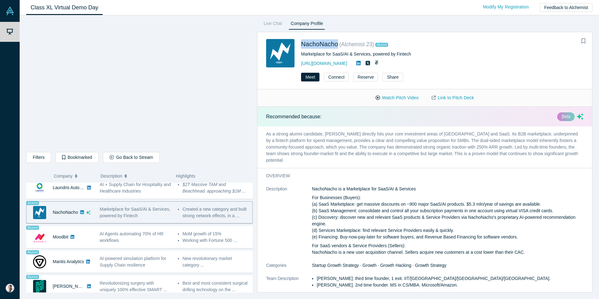
drag, startPoint x: 300, startPoint y: 43, endPoint x: 340, endPoint y: 43, distance: 40.2
click at [340, 43] on div "NachoNacho ( Alchemist 23 ) Alumni Marketplace for SaaS/AI & Services, powered …" at bounding box center [388, 53] width 245 height 28
click at [392, 96] on button "Watch Pitch Video" at bounding box center [397, 97] width 56 height 11
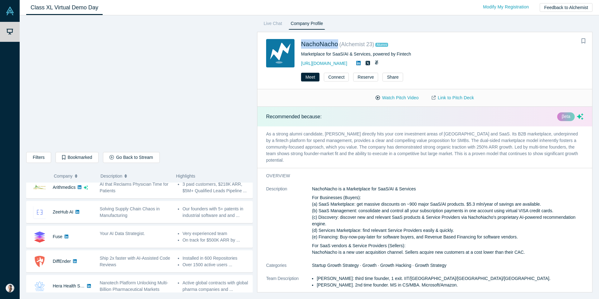
scroll to position [482, 0]
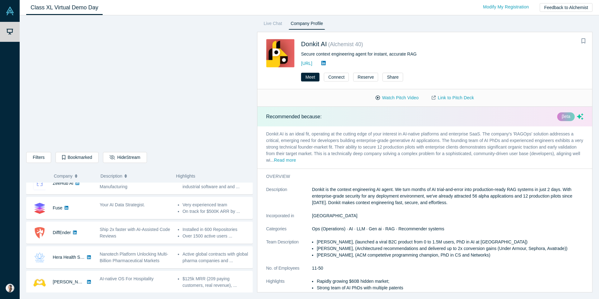
scroll to position [265, 0]
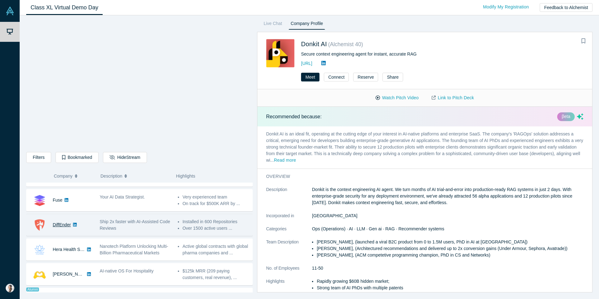
click at [64, 222] on link "DiffEnder" at bounding box center [62, 224] width 18 height 5
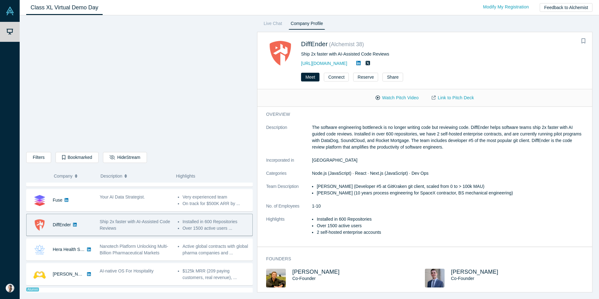
click at [127, 225] on div "Ship 2x faster with AI-Assisted Code Reviews" at bounding box center [135, 224] width 71 height 13
click at [119, 225] on span "Ship 2x faster with AI-Assisted Code Reviews" at bounding box center [135, 225] width 71 height 12
click at [389, 97] on button "Watch Pitch Video" at bounding box center [397, 97] width 56 height 11
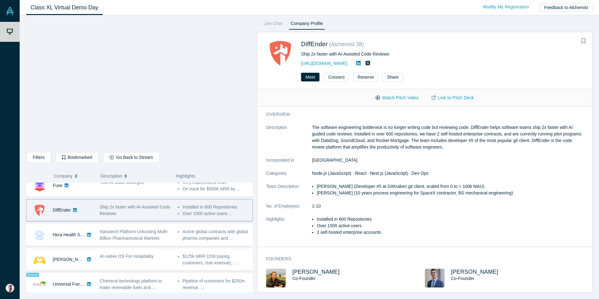
scroll to position [249, 0]
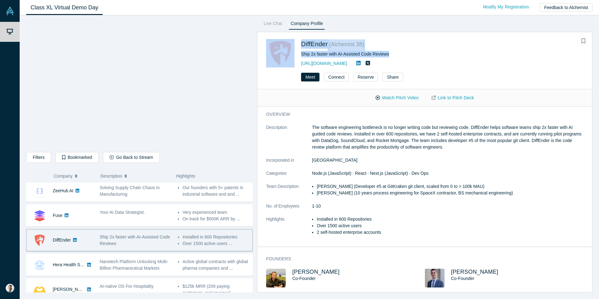
drag, startPoint x: 399, startPoint y: 54, endPoint x: 267, endPoint y: 44, distance: 132.6
click at [267, 44] on div "DiffEnder ( Alchemist 38 ) Ship 2x faster with AI-Assisted Code Reviews https:/…" at bounding box center [388, 53] width 245 height 28
drag, startPoint x: 383, startPoint y: 62, endPoint x: 266, endPoint y: 47, distance: 117.9
click at [266, 47] on div "DiffEnder ( Alchemist 38 ) Ship 2x faster with AI-Assisted Code Reviews https:/…" at bounding box center [388, 53] width 245 height 28
copy div "DiffEnder ( Alchemist 38 ) Ship 2x faster with AI-Assisted Code Reviews https:/…"
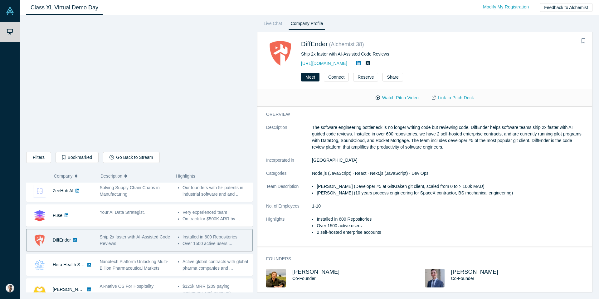
click at [335, 110] on div "overview Description The software engineering bottleneck is no longer writing c…" at bounding box center [424, 177] width 335 height 140
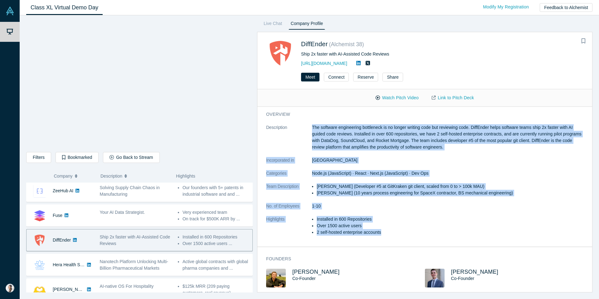
drag, startPoint x: 309, startPoint y: 126, endPoint x: 391, endPoint y: 234, distance: 135.8
click at [391, 234] on dl "Description The software engineering bottleneck is no longer writing code but r…" at bounding box center [424, 183] width 317 height 118
click at [391, 234] on li "2 self-hosted enterprise accounts" at bounding box center [450, 232] width 267 height 7
drag, startPoint x: 387, startPoint y: 234, endPoint x: 260, endPoint y: 111, distance: 177.2
click at [260, 111] on div "overview Description The software engineering bottleneck is no longer writing c…" at bounding box center [424, 177] width 335 height 140
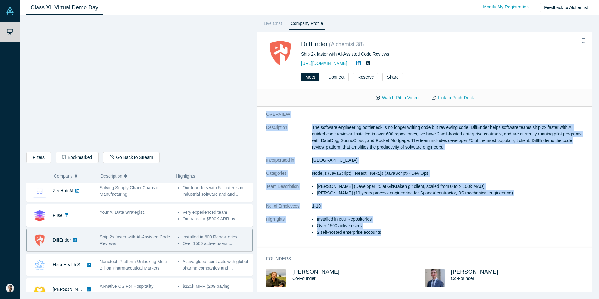
copy div "overview Description The software engineering bottleneck is no longer writing c…"
click at [462, 97] on link "Link to Pitch Deck" at bounding box center [452, 97] width 55 height 11
click at [297, 142] on dt "Description" at bounding box center [289, 140] width 46 height 33
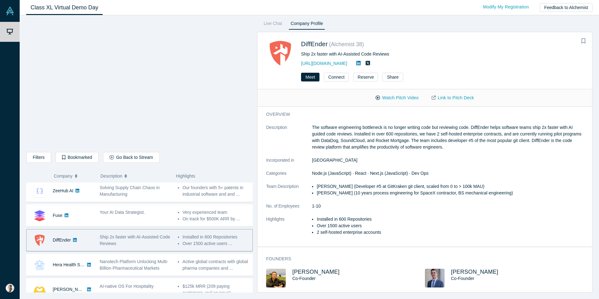
drag, startPoint x: 298, startPoint y: 44, endPoint x: 332, endPoint y: 44, distance: 34.6
click at [332, 44] on div "DiffEnder ( Alchemist 38 ) Ship 2x faster with AI-Assisted Code Reviews https:/…" at bounding box center [388, 53] width 245 height 28
drag, startPoint x: 335, startPoint y: 44, endPoint x: 285, endPoint y: 44, distance: 49.3
click at [285, 44] on div "DiffEnder ( Alchemist 38 ) Ship 2x faster with AI-Assisted Code Reviews https:/…" at bounding box center [388, 53] width 245 height 28
copy div "DiffEnder ( A"
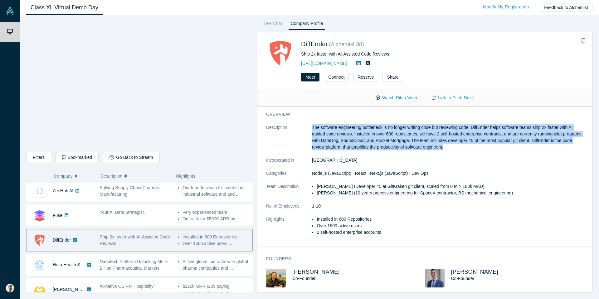
drag, startPoint x: 313, startPoint y: 127, endPoint x: 479, endPoint y: 152, distance: 168.5
click at [479, 152] on dl "Description The software engineering bottleneck is no longer writing code but r…" at bounding box center [424, 183] width 317 height 118
copy p "The software engineering bottleneck is no longer writing code but reviewing cod…"
click at [313, 76] on button "Meet" at bounding box center [310, 77] width 18 height 9
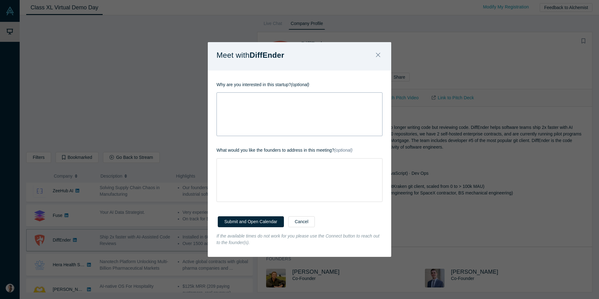
click at [290, 103] on div "rdw-wrapper" at bounding box center [300, 114] width 166 height 44
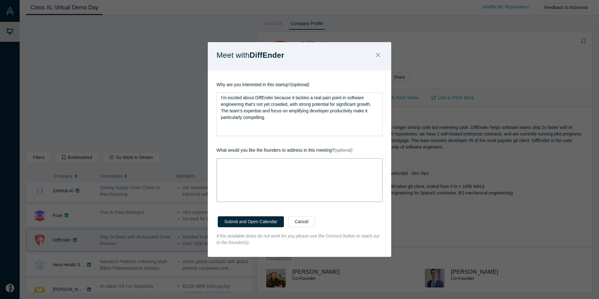
click at [275, 177] on div "rdw-wrapper" at bounding box center [300, 180] width 166 height 44
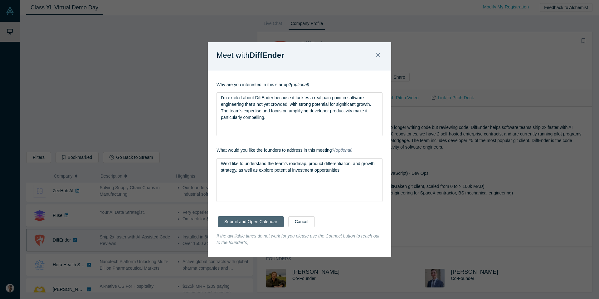
click at [261, 224] on button "Submit and Open Calendar" at bounding box center [251, 221] width 66 height 11
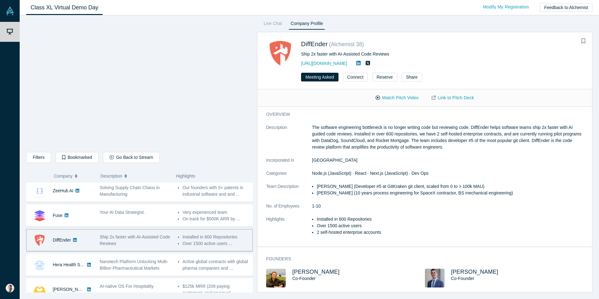
scroll to position [4, 0]
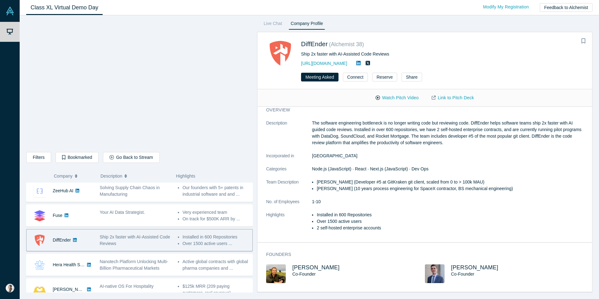
click at [280, 269] on img at bounding box center [276, 273] width 20 height 19
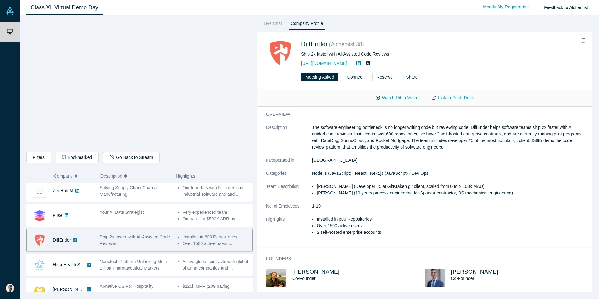
scroll to position [249, 0]
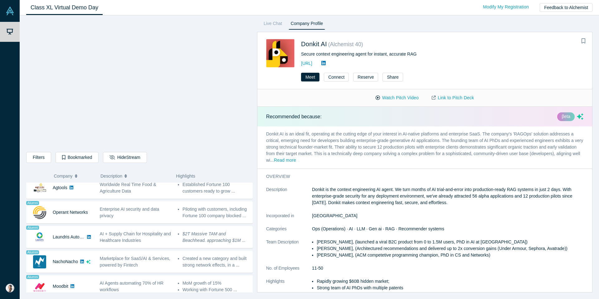
scroll to position [367, 0]
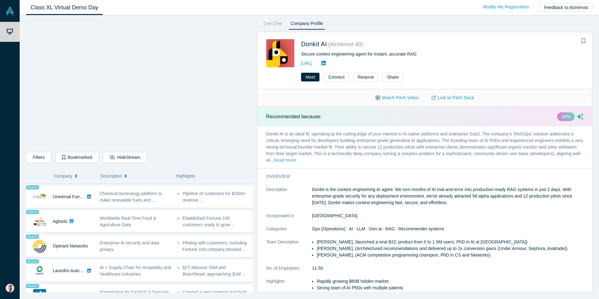
click at [296, 162] on button "Read more" at bounding box center [285, 160] width 22 height 7
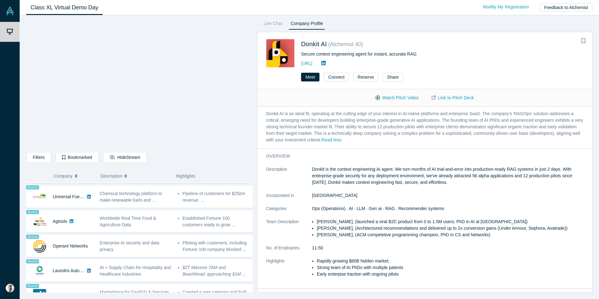
scroll to position [0, 0]
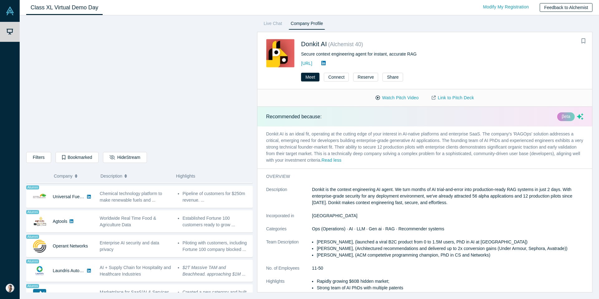
click at [564, 8] on button "Feedback to Alchemist" at bounding box center [566, 7] width 53 height 9
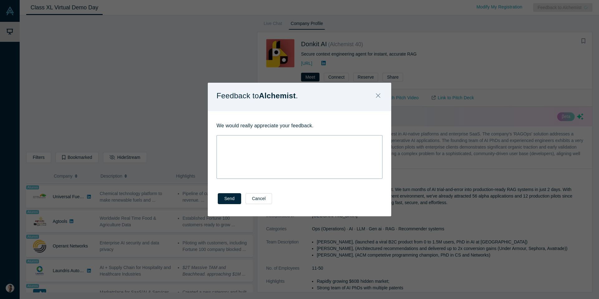
click at [329, 149] on div "rdw-wrapper" at bounding box center [300, 157] width 166 height 44
click at [381, 96] on button "Close" at bounding box center [378, 95] width 13 height 13
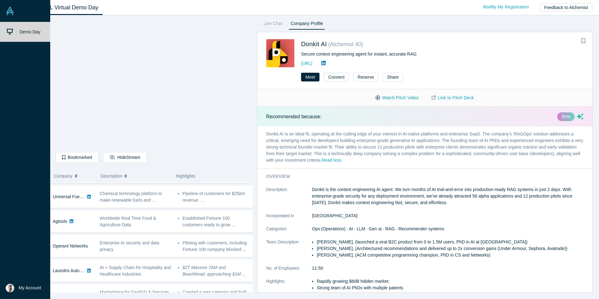
click at [14, 15] on link at bounding box center [25, 11] width 50 height 22
